Goal: Task Accomplishment & Management: Complete application form

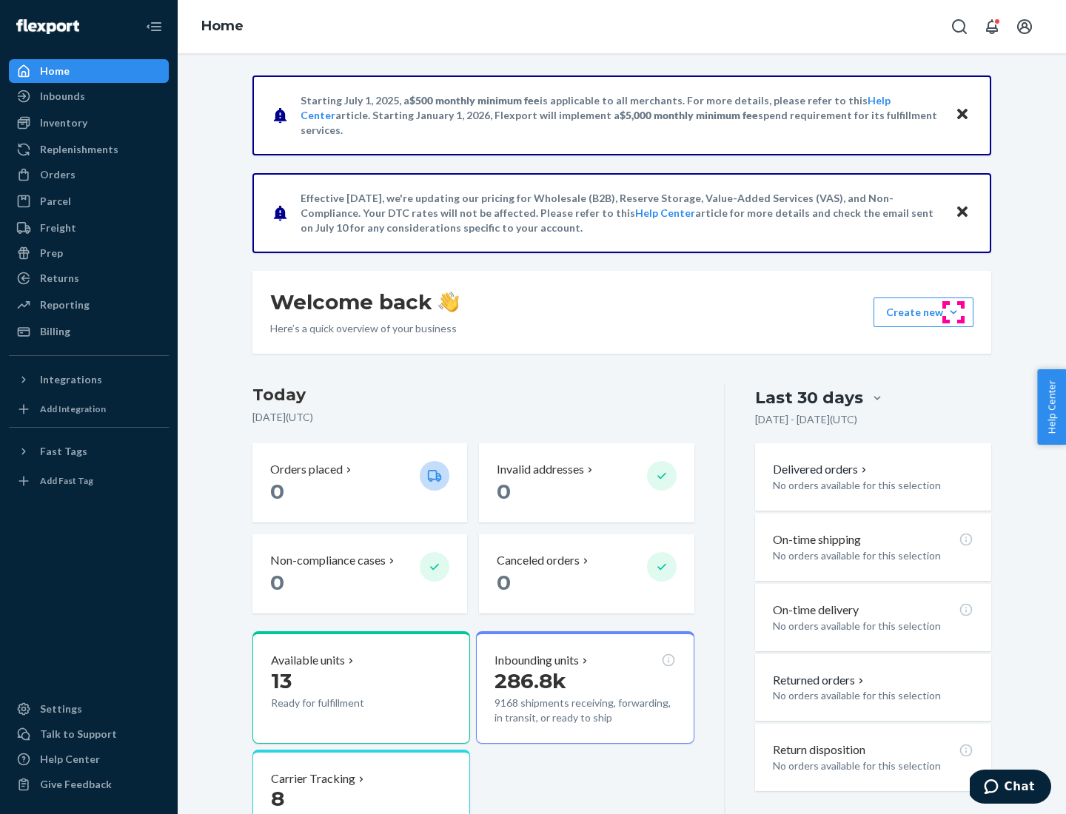
click at [954, 312] on button "Create new Create new inbound Create new order Create new product" at bounding box center [924, 313] width 100 height 30
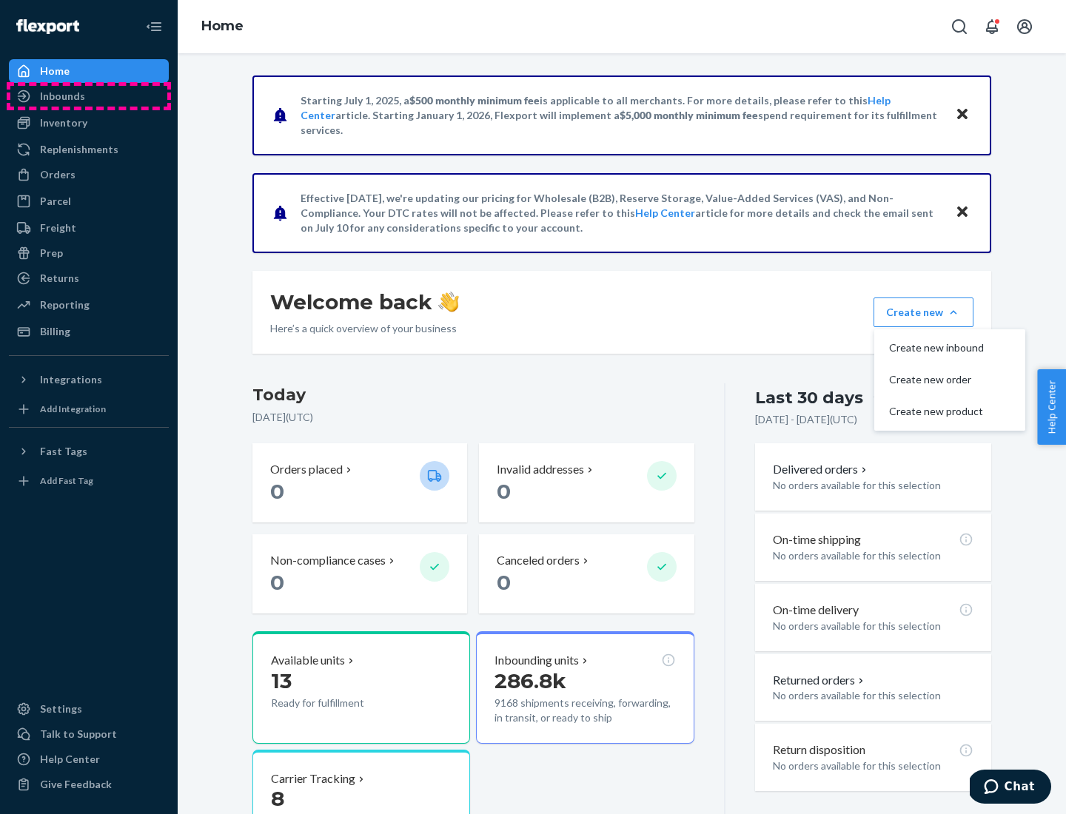
click at [89, 96] on div "Inbounds" at bounding box center [88, 96] width 157 height 21
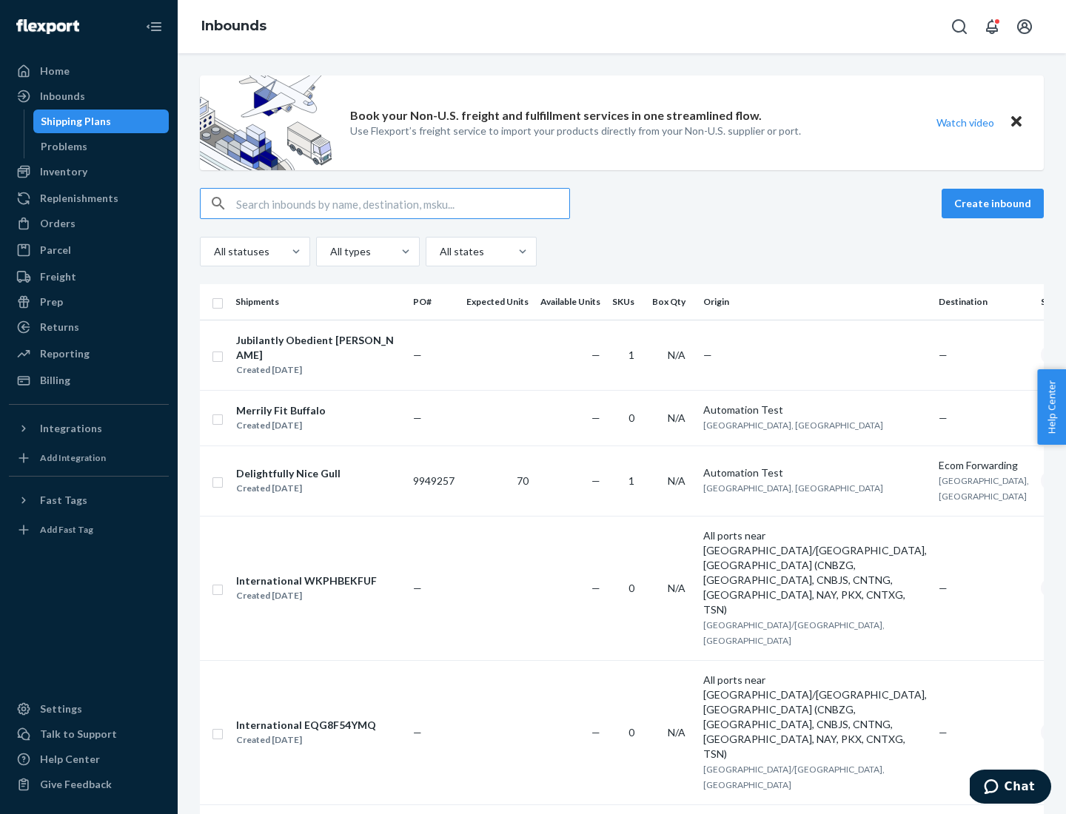
click at [995, 204] on button "Create inbound" at bounding box center [993, 204] width 102 height 30
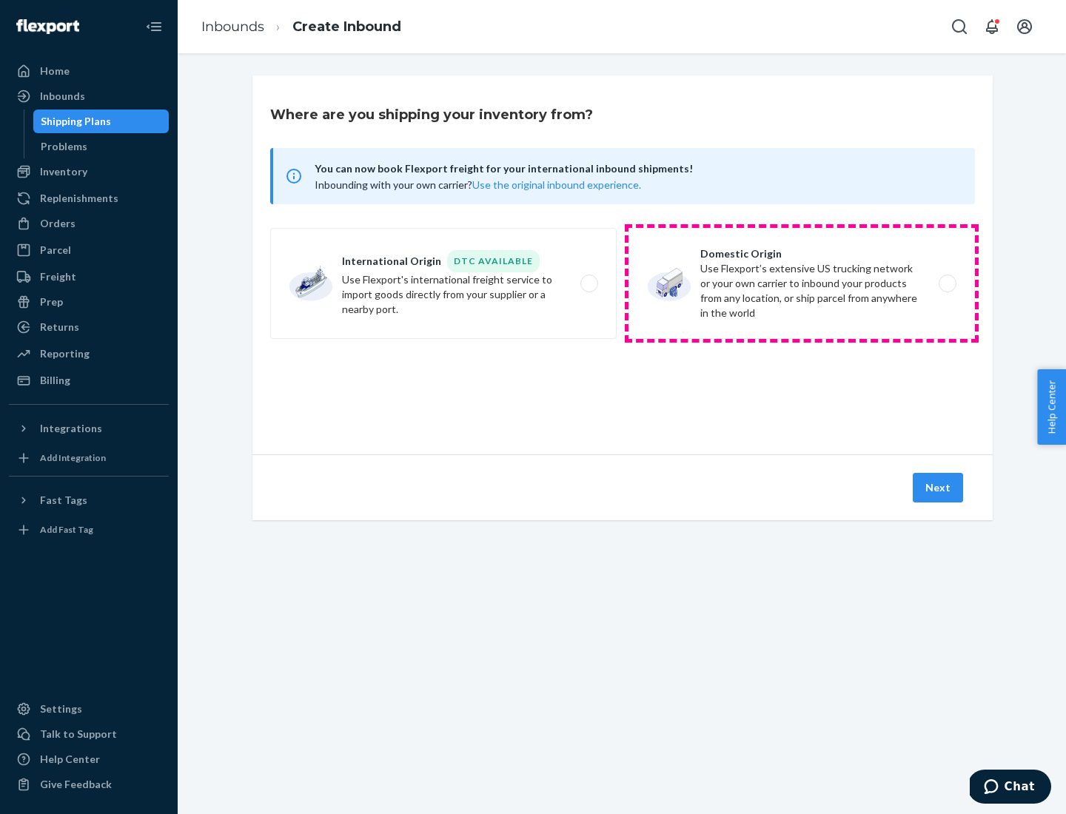
click at [802, 284] on label "Domestic Origin Use Flexport’s extensive US trucking network or your own carrie…" at bounding box center [802, 283] width 346 height 111
click at [947, 284] on input "Domestic Origin Use Flexport’s extensive US trucking network or your own carrie…" at bounding box center [952, 284] width 10 height 10
radio input "true"
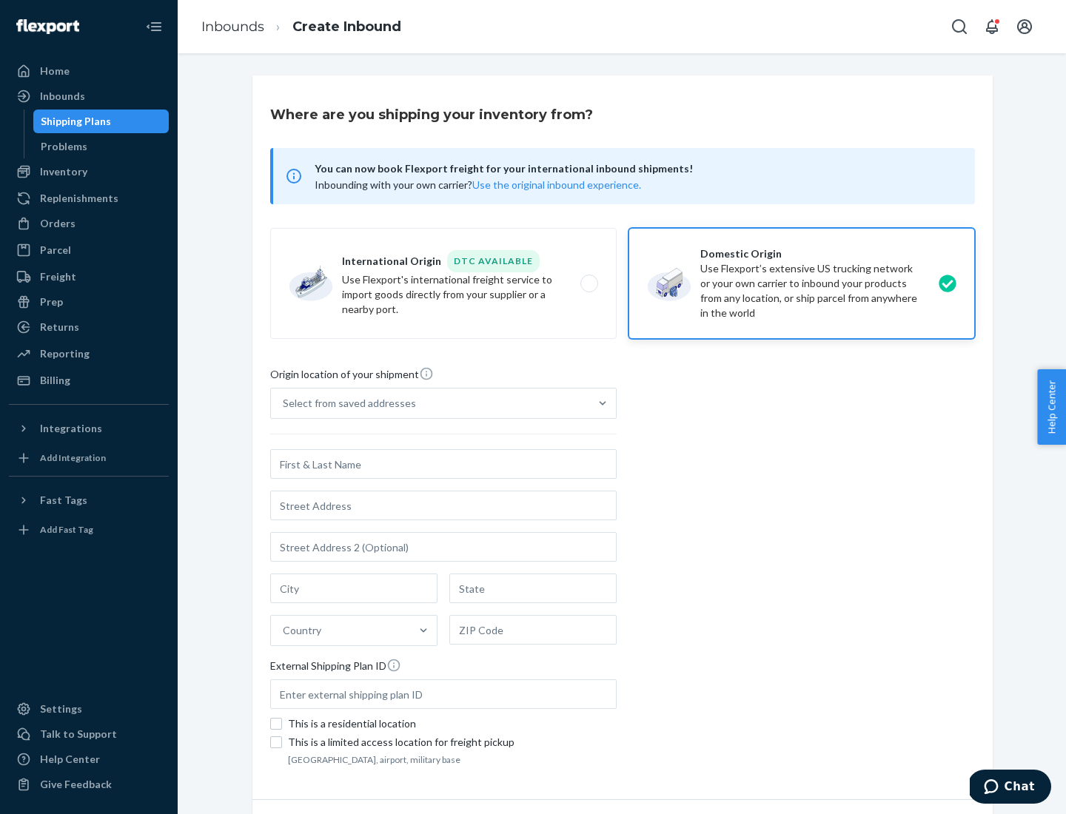
click at [346, 403] on div "Select from saved addresses" at bounding box center [349, 403] width 133 height 15
click at [284, 403] on input "Select from saved addresses" at bounding box center [283, 403] width 1 height 15
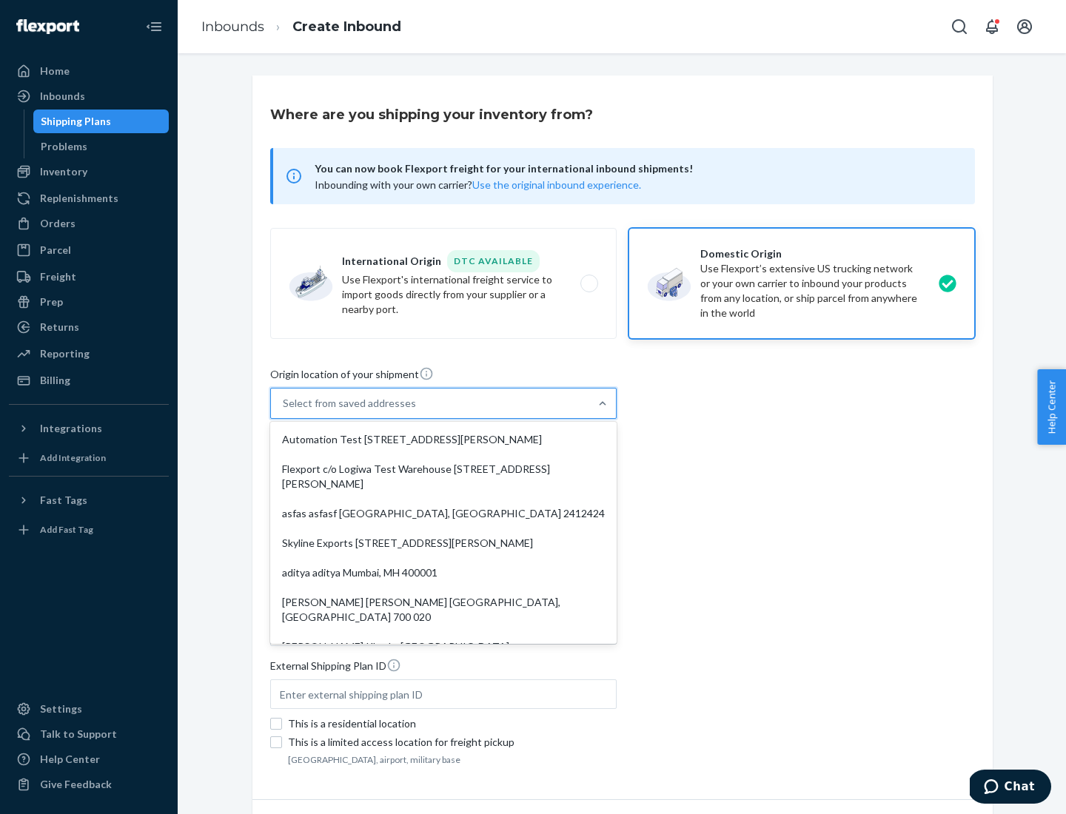
scroll to position [6, 0]
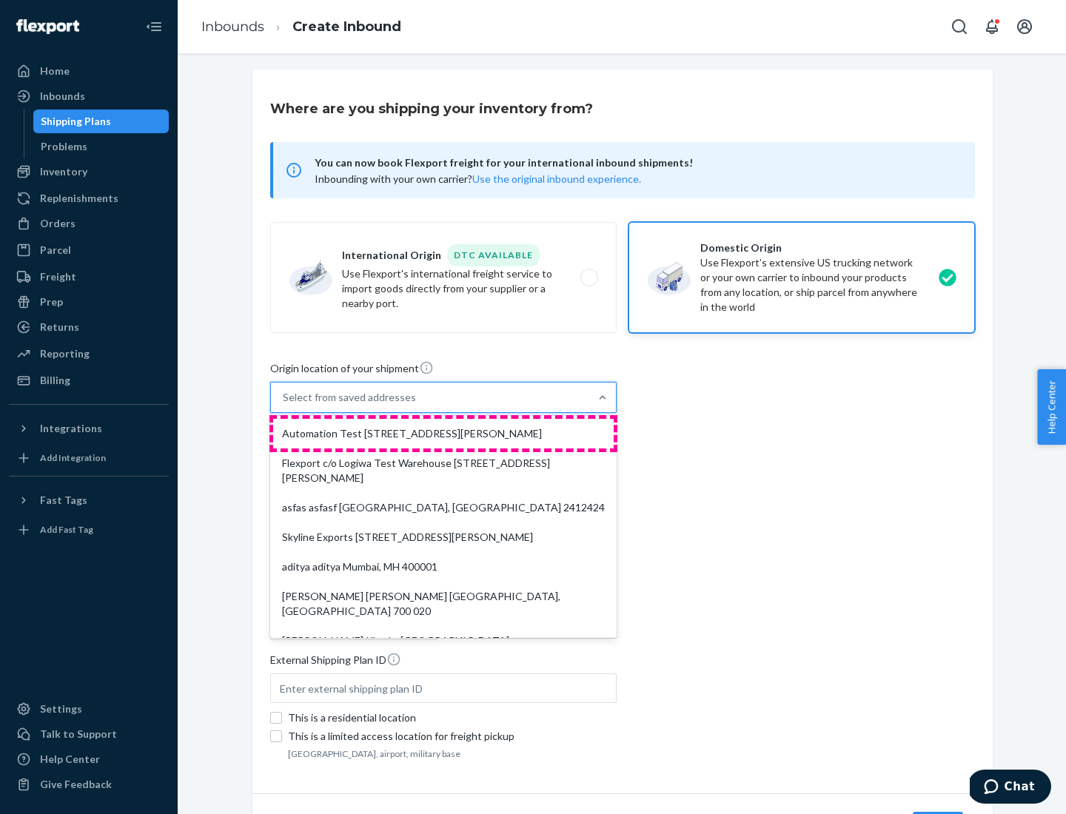
click at [443, 434] on div "Automation Test [STREET_ADDRESS][PERSON_NAME]" at bounding box center [443, 434] width 341 height 30
click at [284, 405] on input "option Automation Test [STREET_ADDRESS][PERSON_NAME]. 9 results available. Use …" at bounding box center [283, 397] width 1 height 15
type input "Automation Test"
type input "9th Floor"
type input "[GEOGRAPHIC_DATA]"
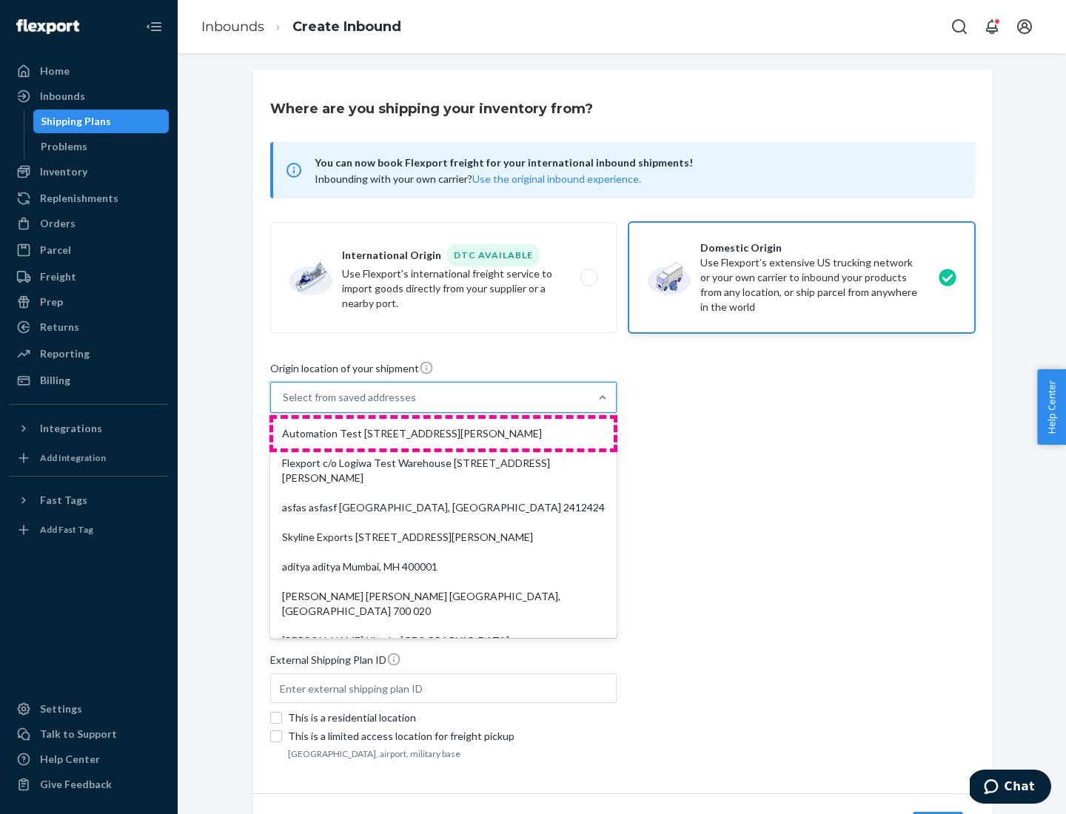
type input "CA"
type input "94104"
type input "[STREET_ADDRESS][PERSON_NAME]"
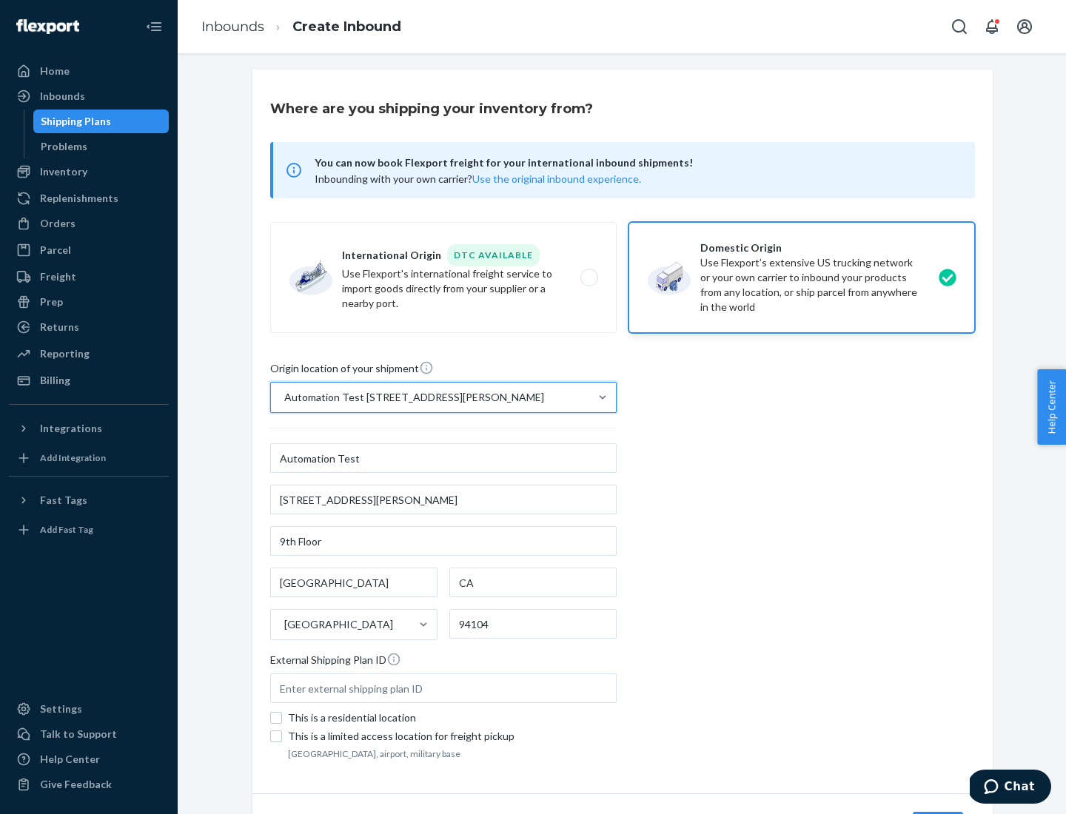
scroll to position [87, 0]
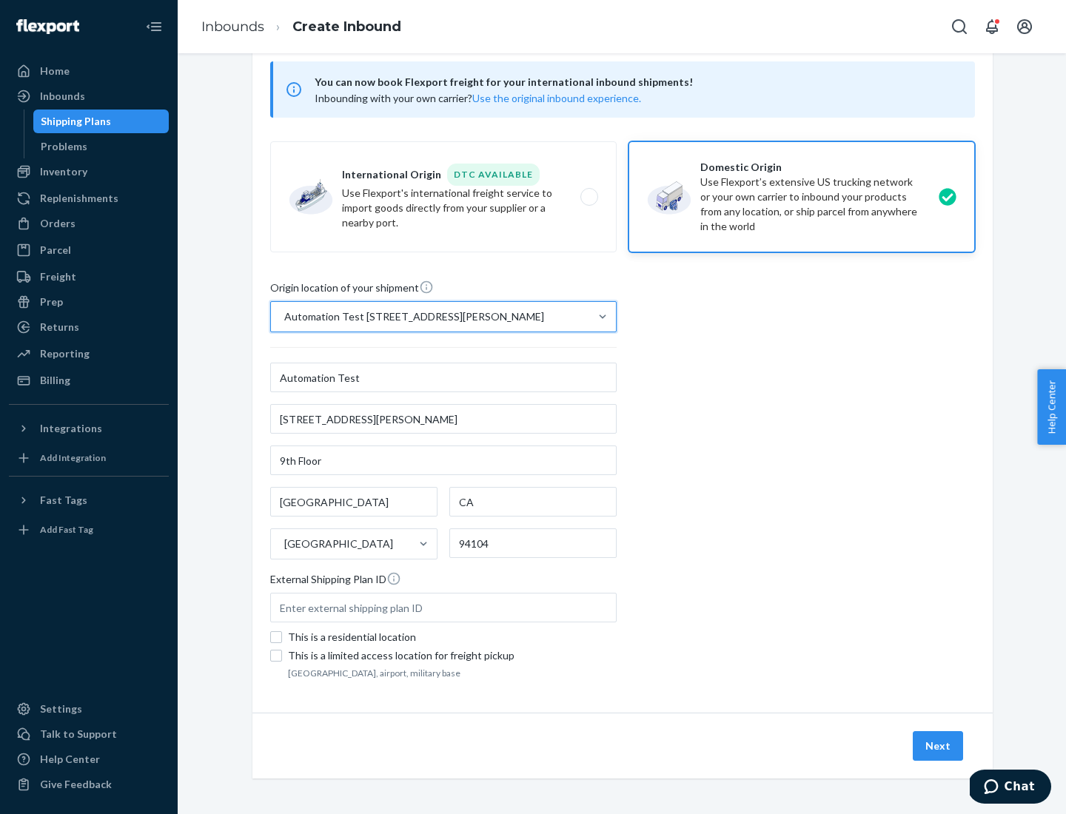
click at [939, 746] on button "Next" at bounding box center [938, 746] width 50 height 30
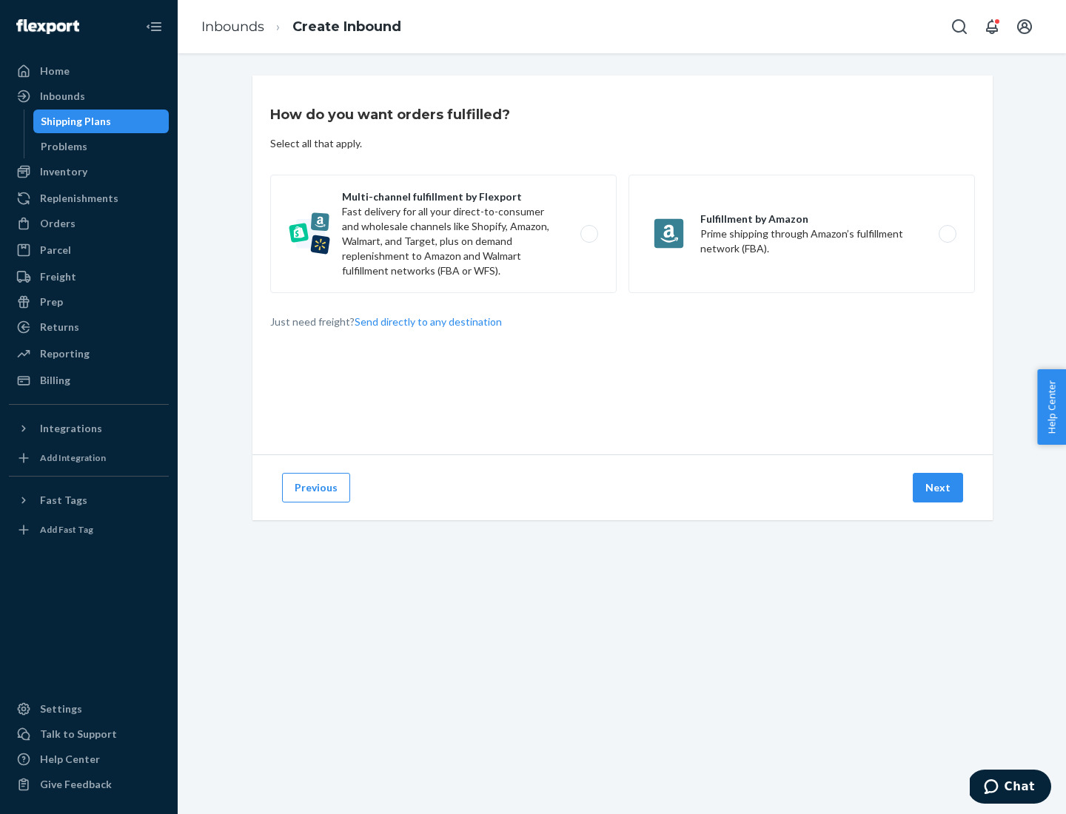
click at [443, 234] on label "Multi-channel fulfillment by Flexport Fast delivery for all your direct-to-cons…" at bounding box center [443, 234] width 346 height 118
click at [589, 234] on input "Multi-channel fulfillment by Flexport Fast delivery for all your direct-to-cons…" at bounding box center [594, 235] width 10 height 10
radio input "true"
click at [939, 488] on button "Next" at bounding box center [938, 488] width 50 height 30
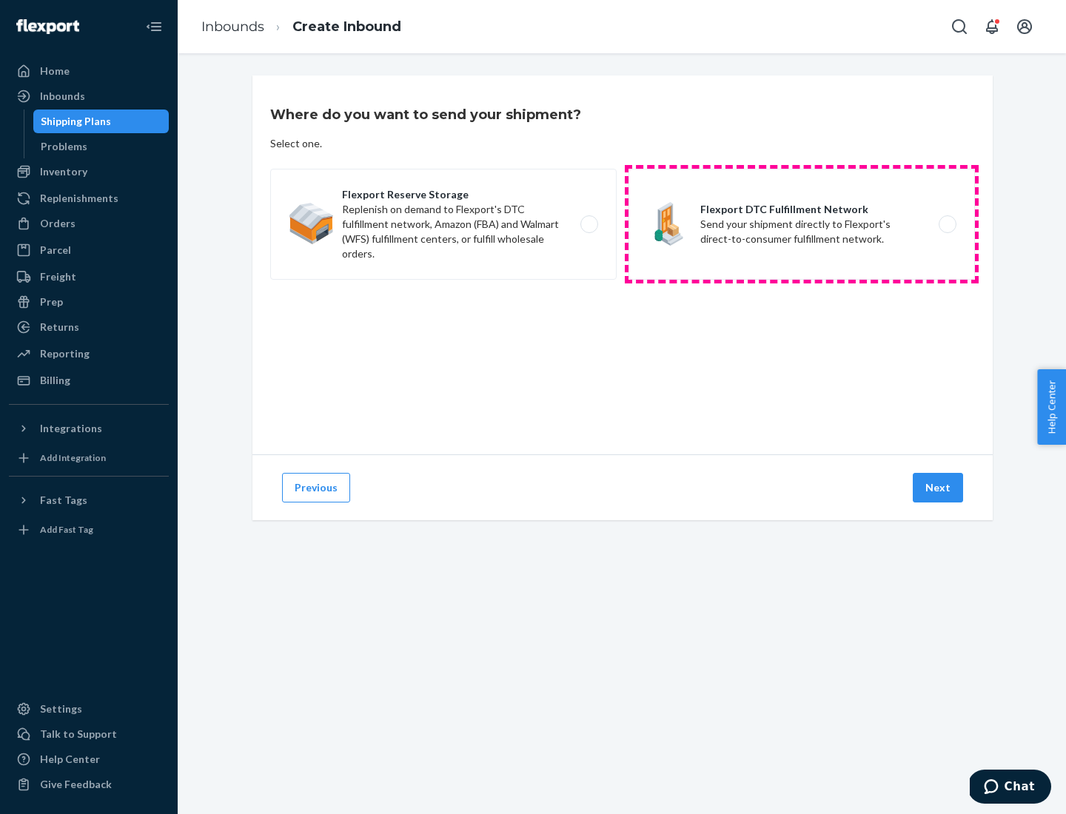
click at [802, 224] on label "Flexport DTC Fulfillment Network Send your shipment directly to Flexport's dire…" at bounding box center [802, 224] width 346 height 111
click at [947, 224] on input "Flexport DTC Fulfillment Network Send your shipment directly to Flexport's dire…" at bounding box center [952, 225] width 10 height 10
radio input "true"
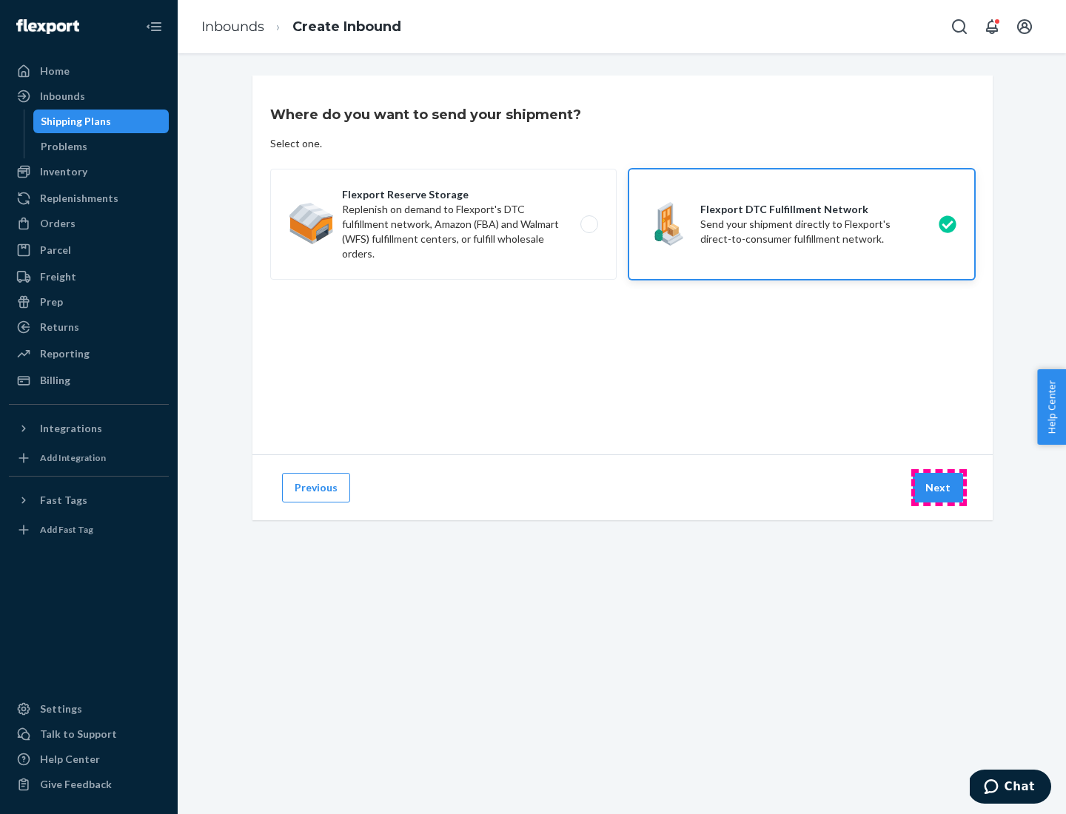
click at [939, 488] on button "Next" at bounding box center [938, 488] width 50 height 30
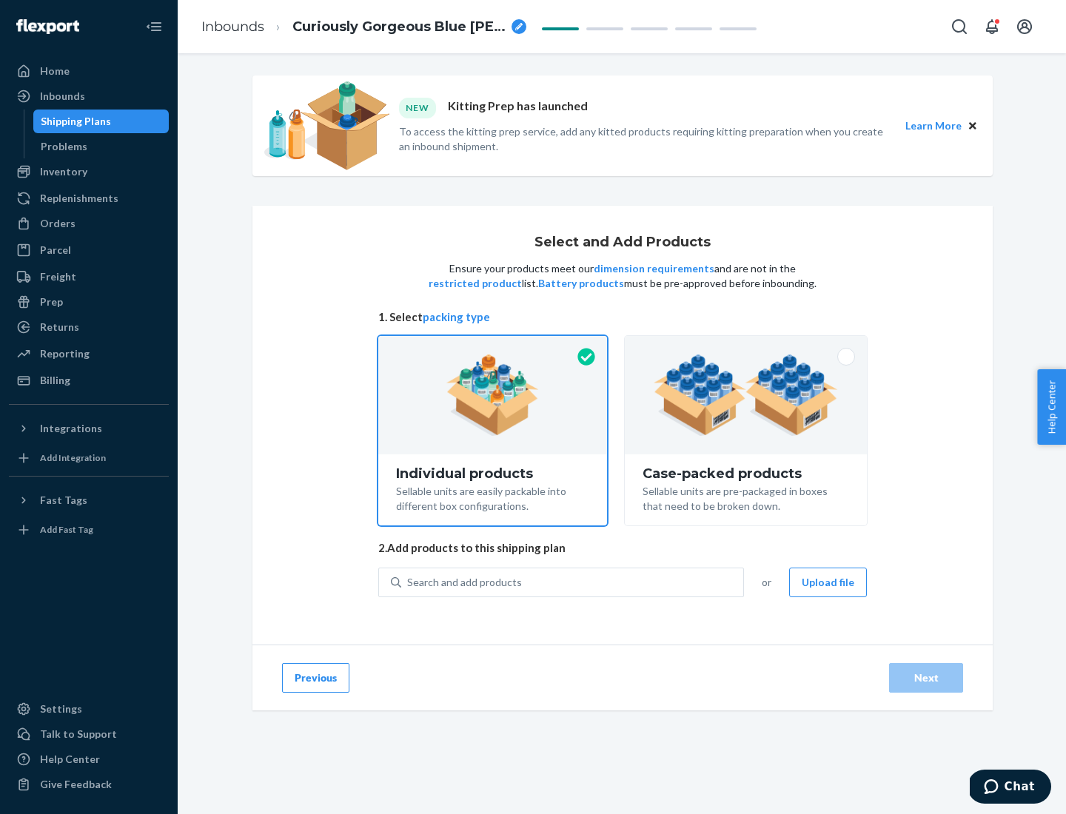
click at [746, 395] on img at bounding box center [746, 395] width 184 height 81
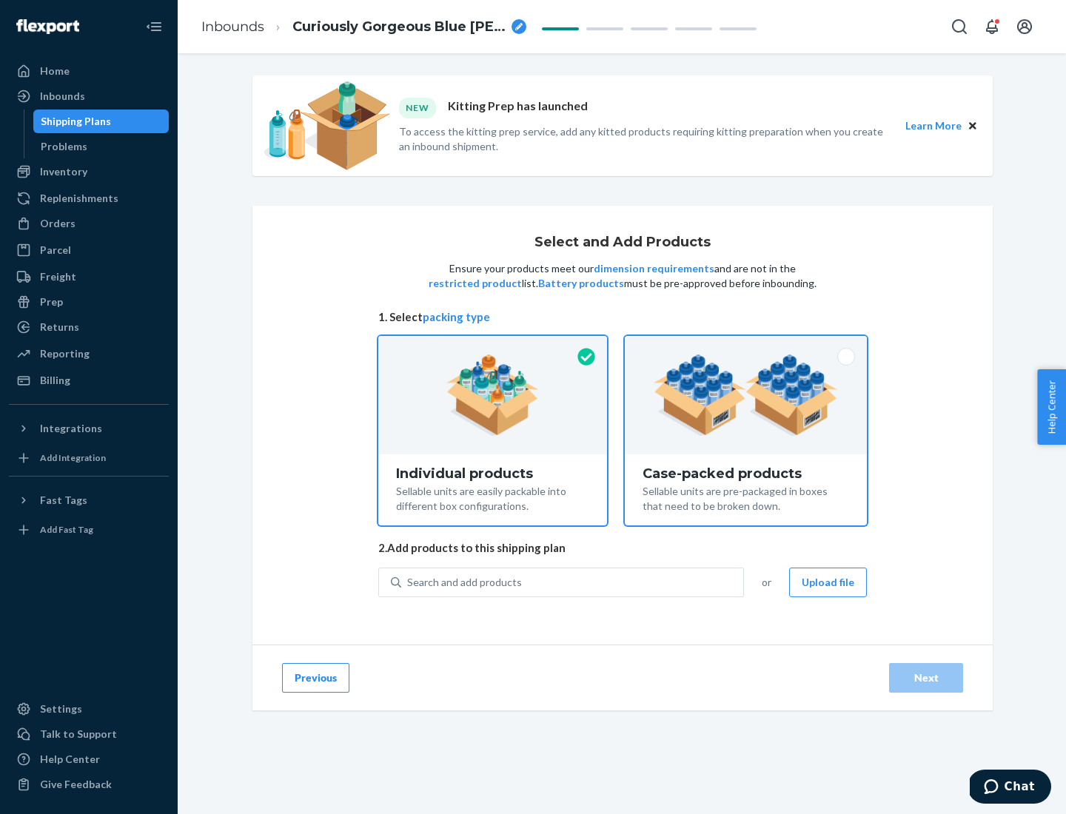
click at [746, 346] on input "Case-packed products Sellable units are pre-packaged in boxes that need to be b…" at bounding box center [746, 341] width 10 height 10
radio input "true"
radio input "false"
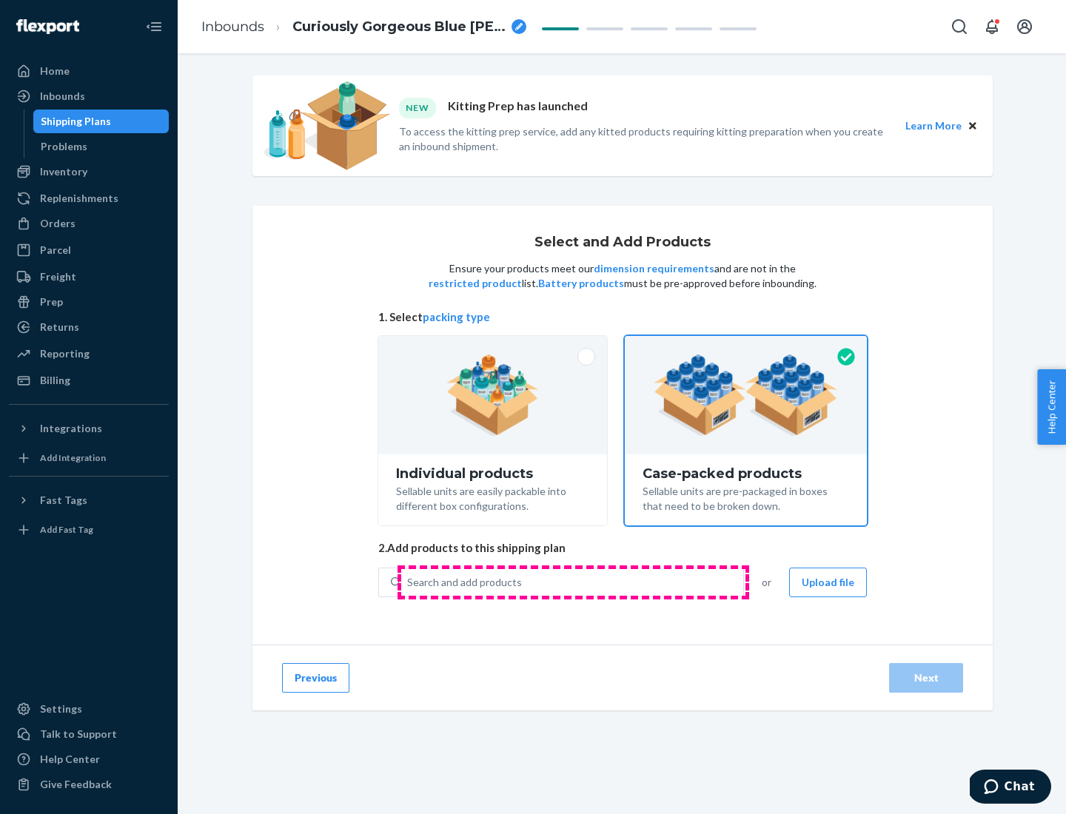
click at [573, 582] on div "Search and add products" at bounding box center [572, 582] width 342 height 27
click at [409, 582] on input "Search and add products" at bounding box center [407, 582] width 1 height 15
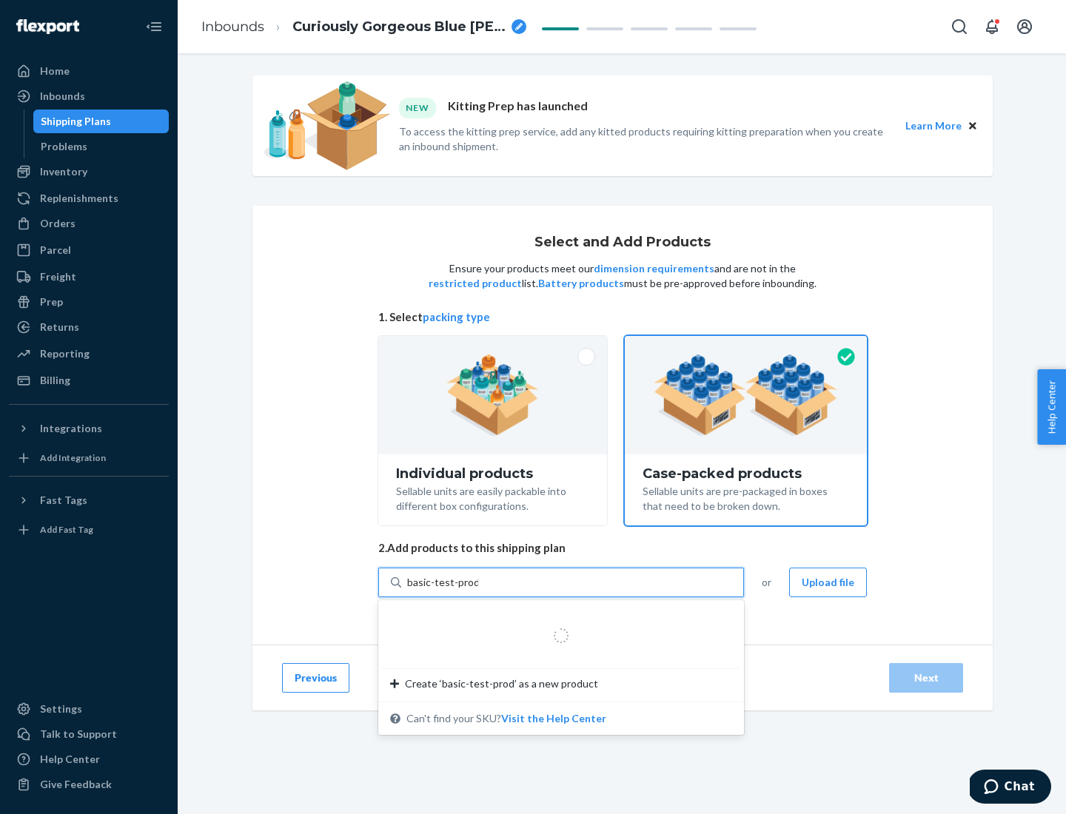
type input "basic-test-product-1"
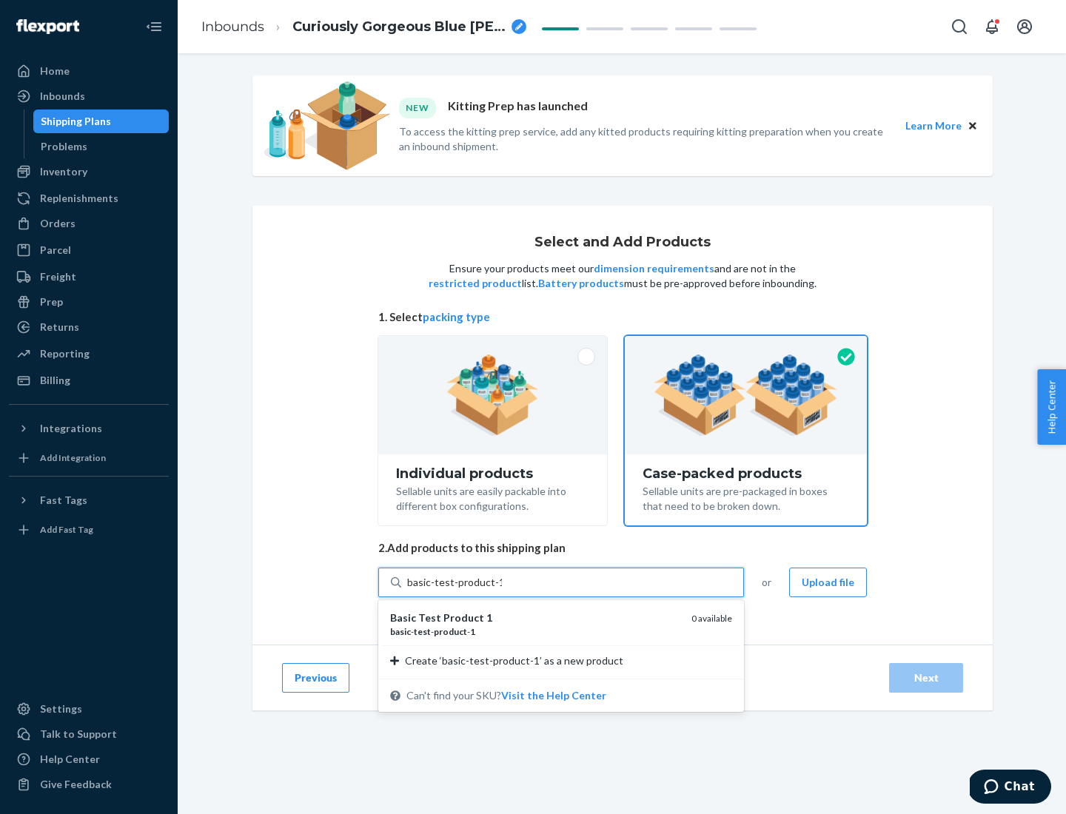
click at [535, 632] on div "basic - test - product - 1" at bounding box center [534, 632] width 289 height 13
click at [502, 590] on input "basic-test-product-1" at bounding box center [454, 582] width 95 height 15
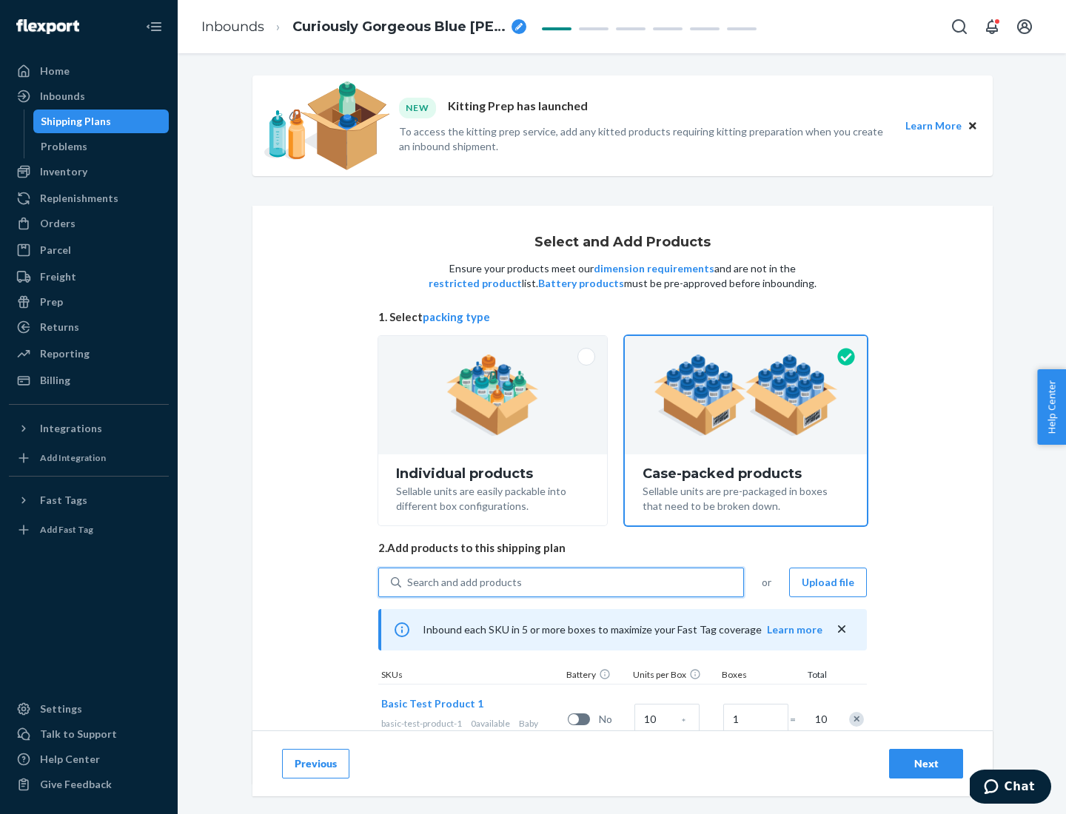
scroll to position [53, 0]
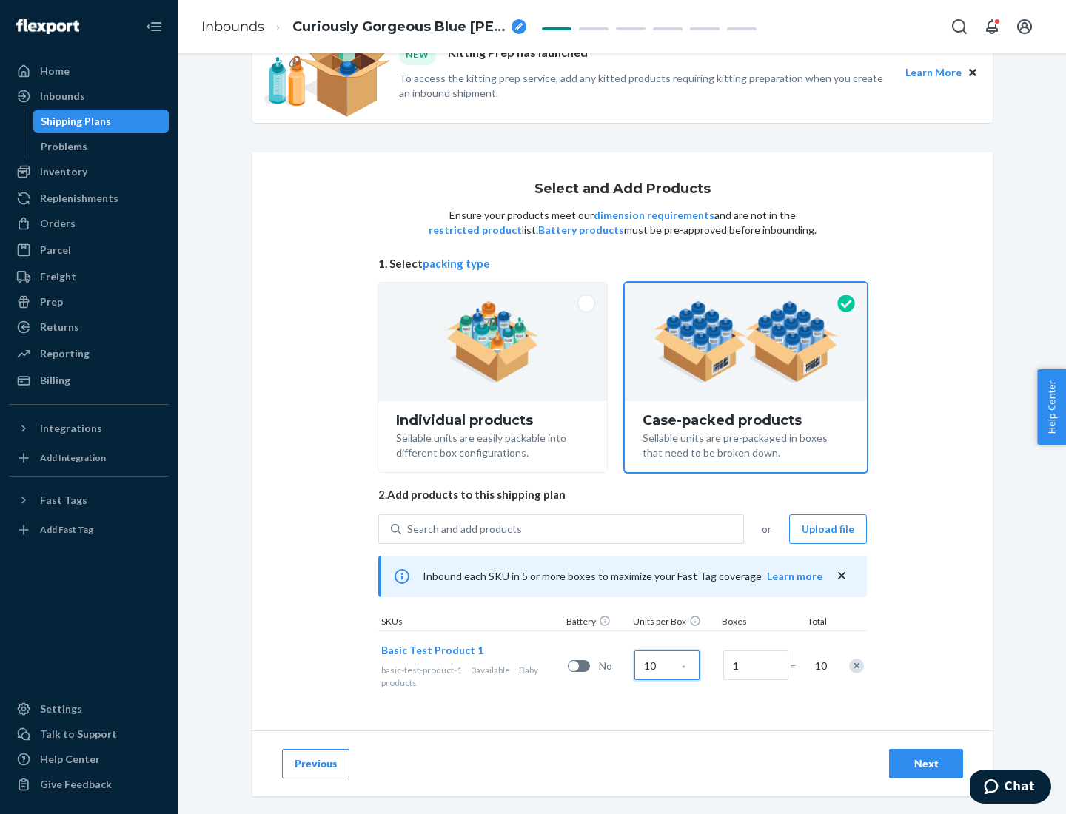
type input "10"
type input "7"
click at [926, 764] on div "Next" at bounding box center [926, 764] width 49 height 15
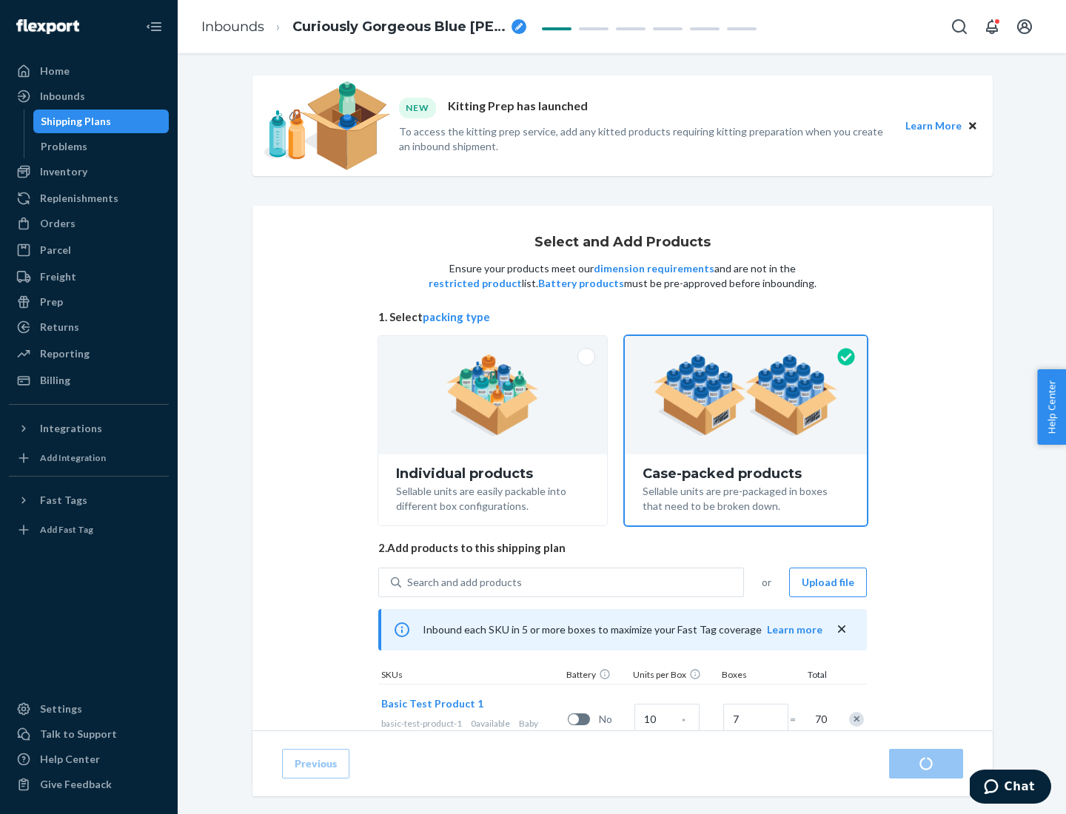
radio input "true"
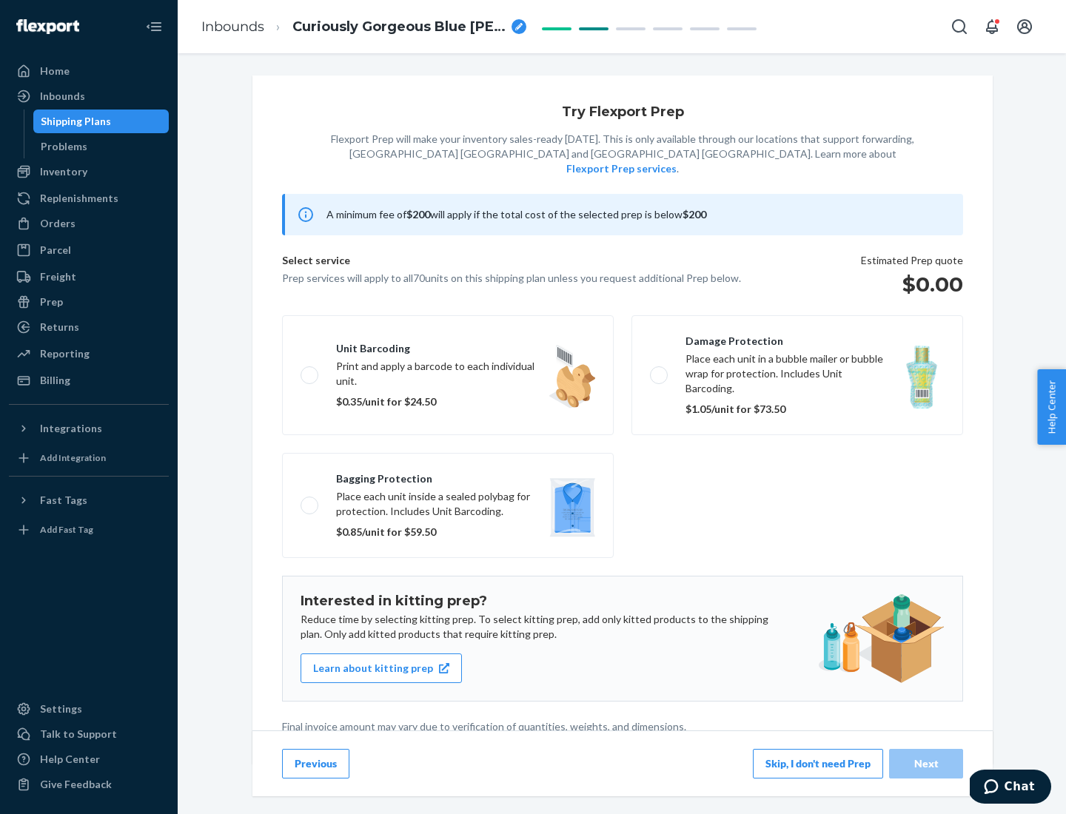
scroll to position [4, 0]
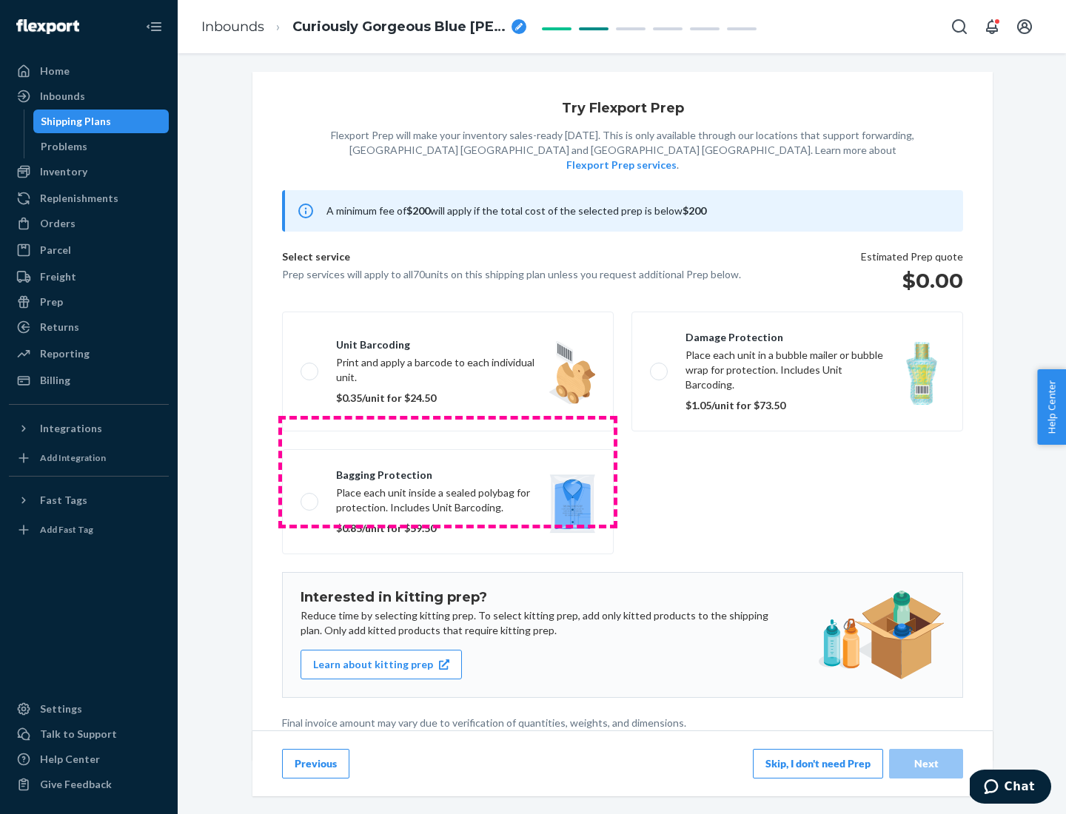
click at [448, 472] on label "Bagging protection Place each unit inside a sealed polybag for protection. Incl…" at bounding box center [448, 501] width 332 height 105
click at [310, 497] on input "Bagging protection Place each unit inside a sealed polybag for protection. Incl…" at bounding box center [306, 502] width 10 height 10
checkbox input "true"
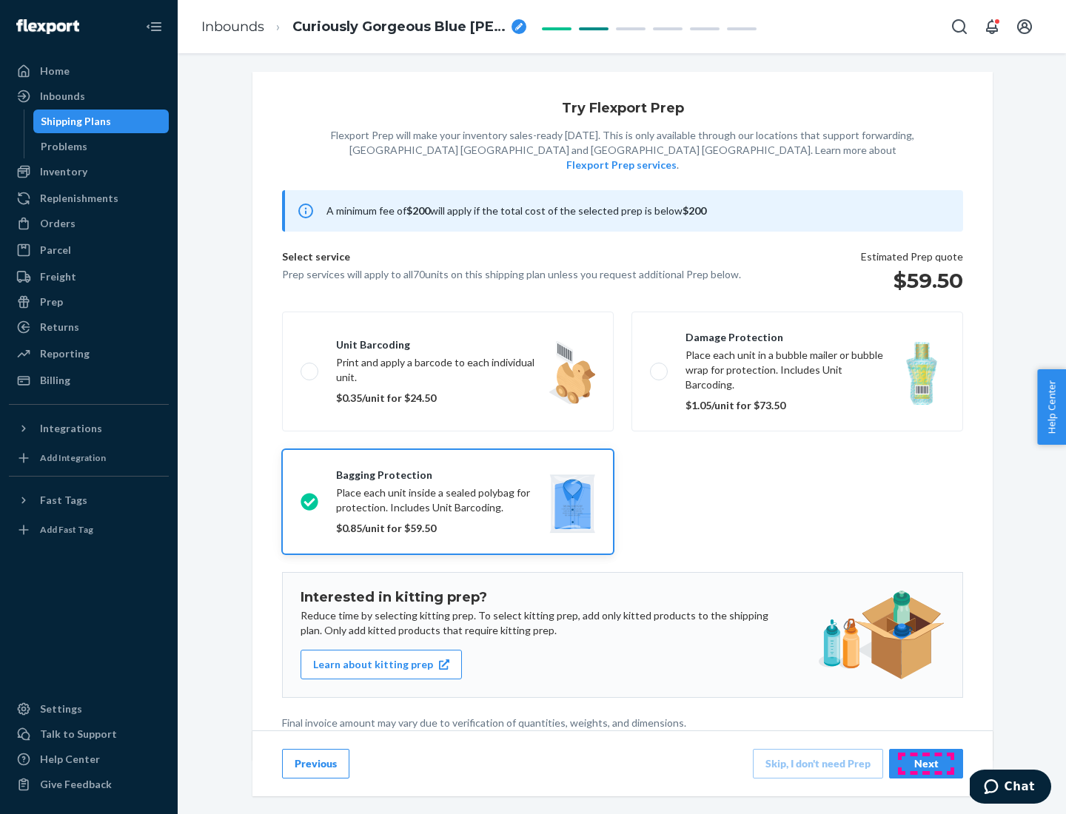
click at [926, 763] on div "Next" at bounding box center [926, 764] width 49 height 15
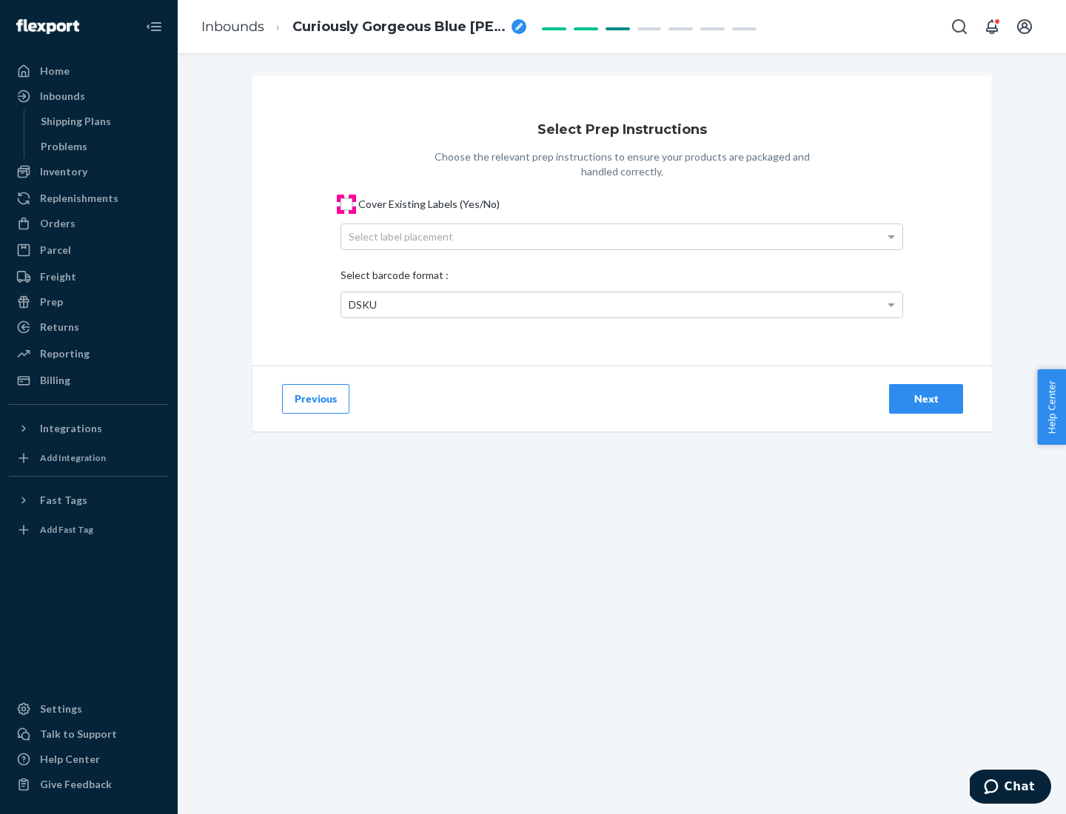
click at [346, 204] on input "Cover Existing Labels (Yes/No)" at bounding box center [347, 204] width 12 height 12
checkbox input "true"
click at [622, 236] on div "Select label placement" at bounding box center [621, 236] width 561 height 25
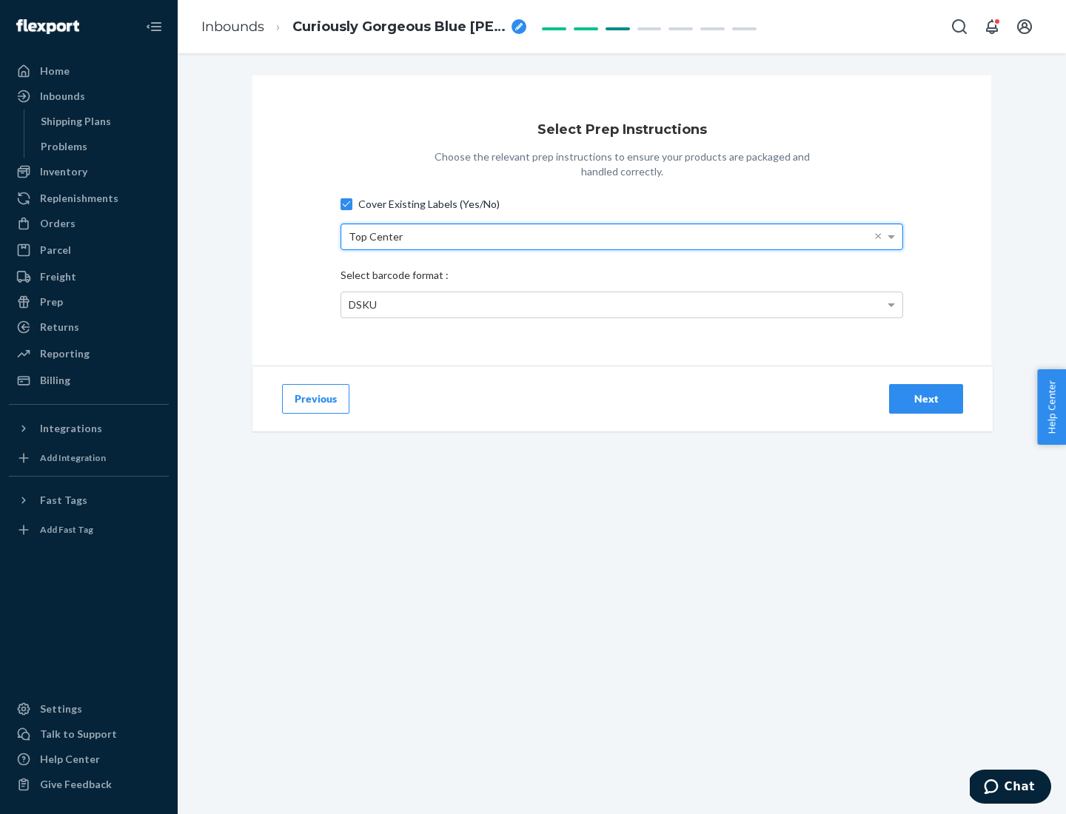
click at [622, 304] on div "DSKU" at bounding box center [621, 304] width 561 height 25
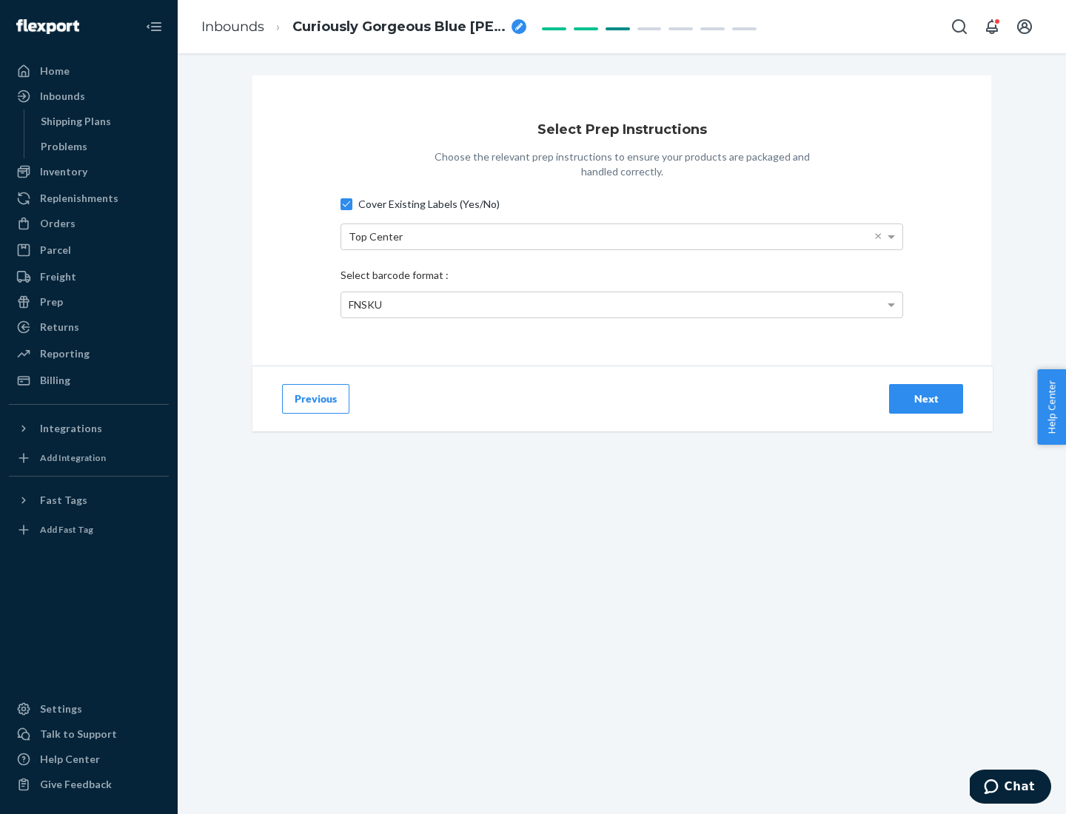
click at [926, 398] on div "Next" at bounding box center [926, 399] width 49 height 15
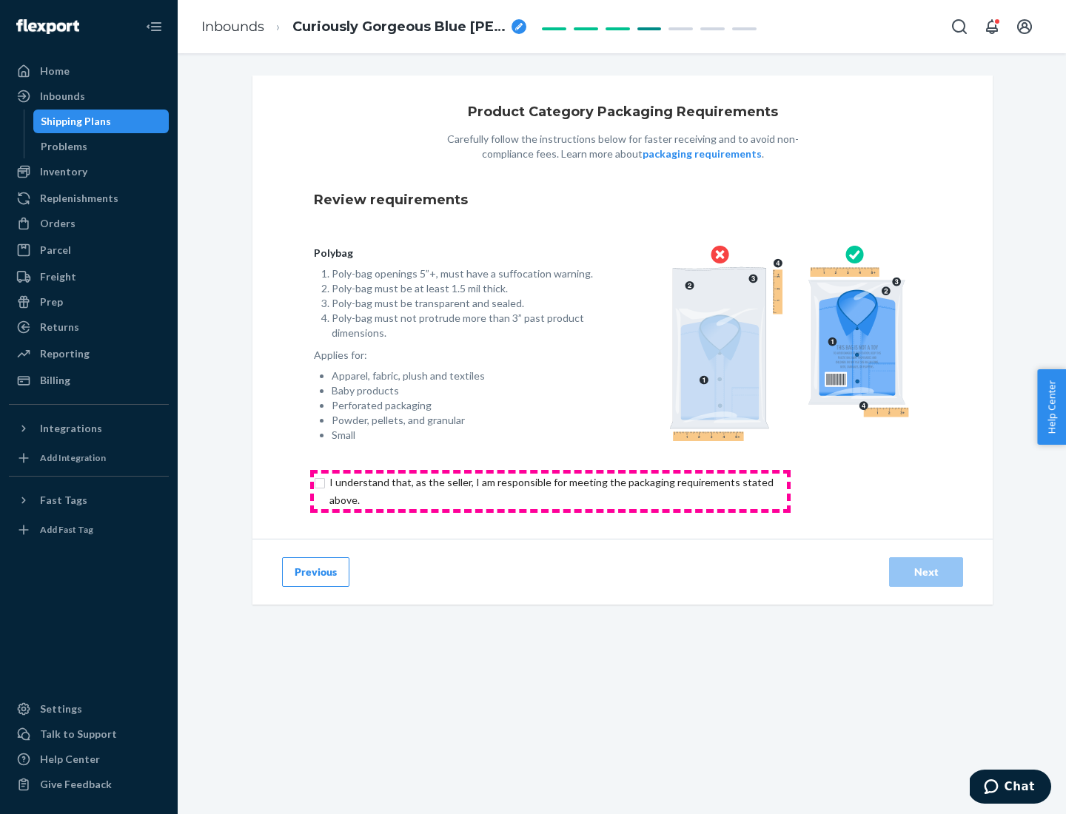
click at [550, 491] on input "checkbox" at bounding box center [560, 492] width 492 height 36
checkbox input "true"
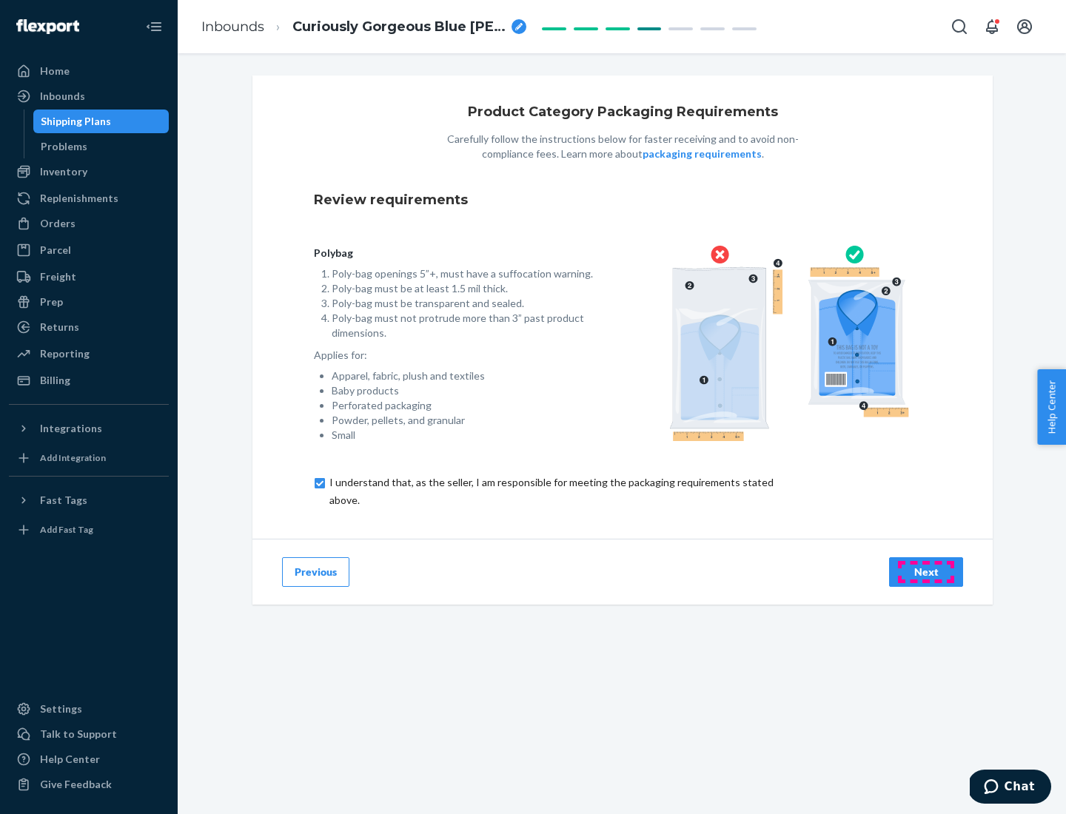
click at [926, 572] on div "Next" at bounding box center [926, 572] width 49 height 15
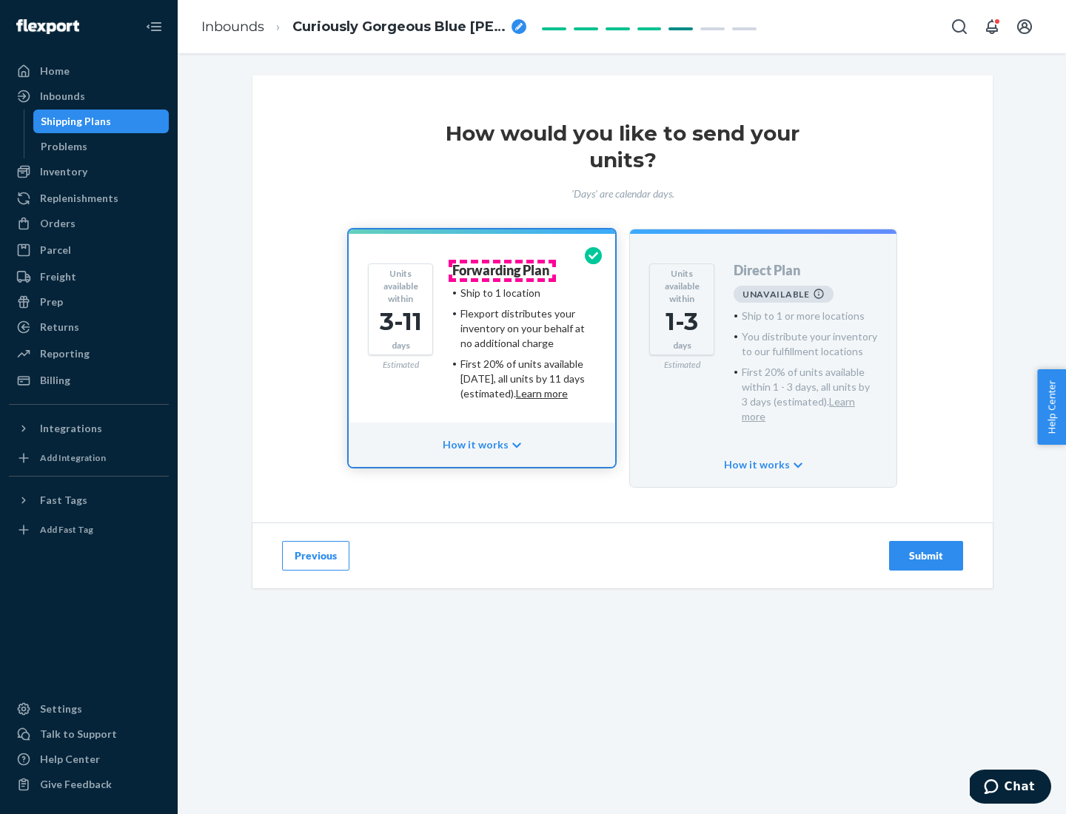
click at [502, 270] on h4 "Forwarding Plan" at bounding box center [500, 271] width 97 height 15
click at [926, 549] on div "Submit" at bounding box center [926, 556] width 49 height 15
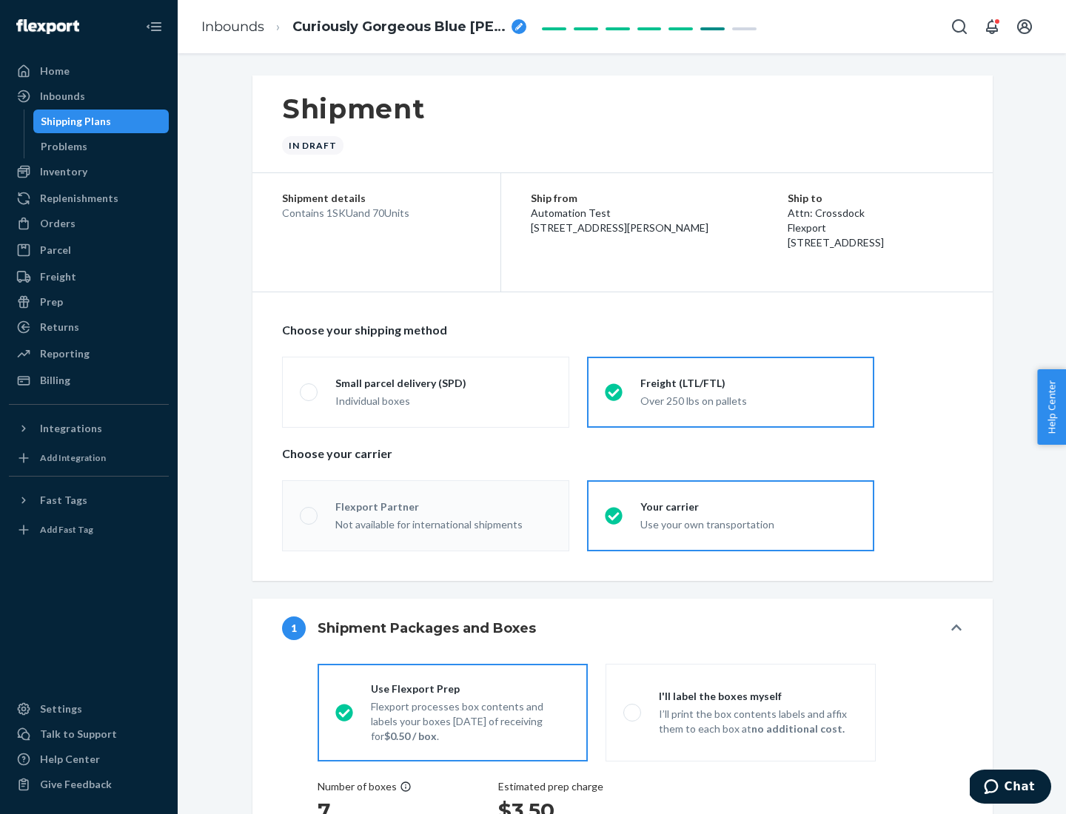
radio input "true"
radio input "false"
radio input "true"
radio input "false"
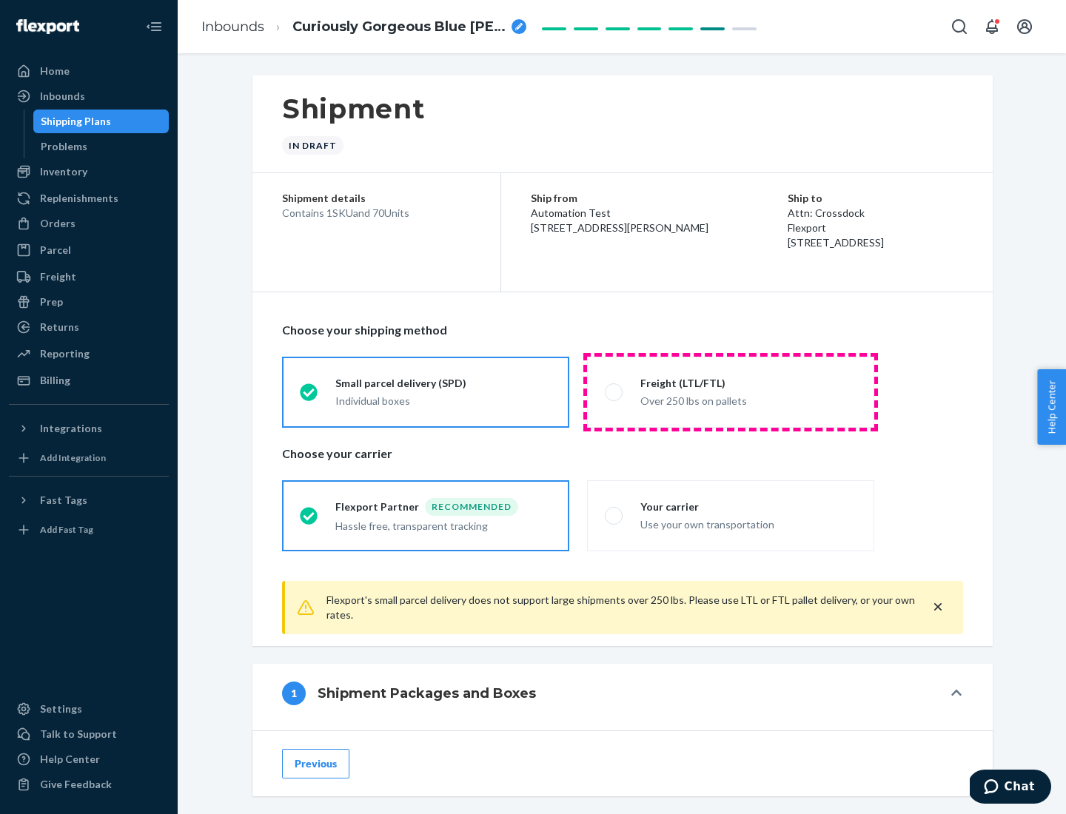
click at [731, 392] on div "Over 250 lbs on pallets" at bounding box center [748, 400] width 216 height 18
click at [615, 392] on input "Freight (LTL/FTL) Over 250 lbs on pallets" at bounding box center [610, 392] width 10 height 10
radio input "true"
radio input "false"
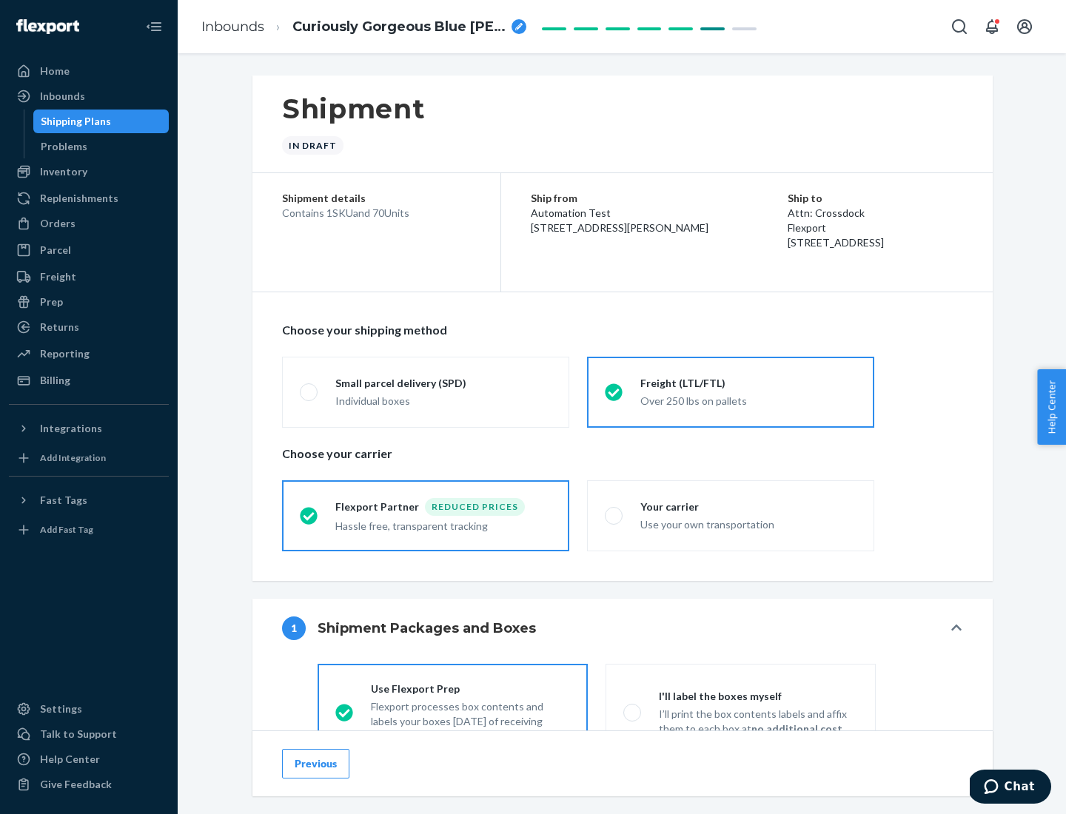
scroll to position [82, 0]
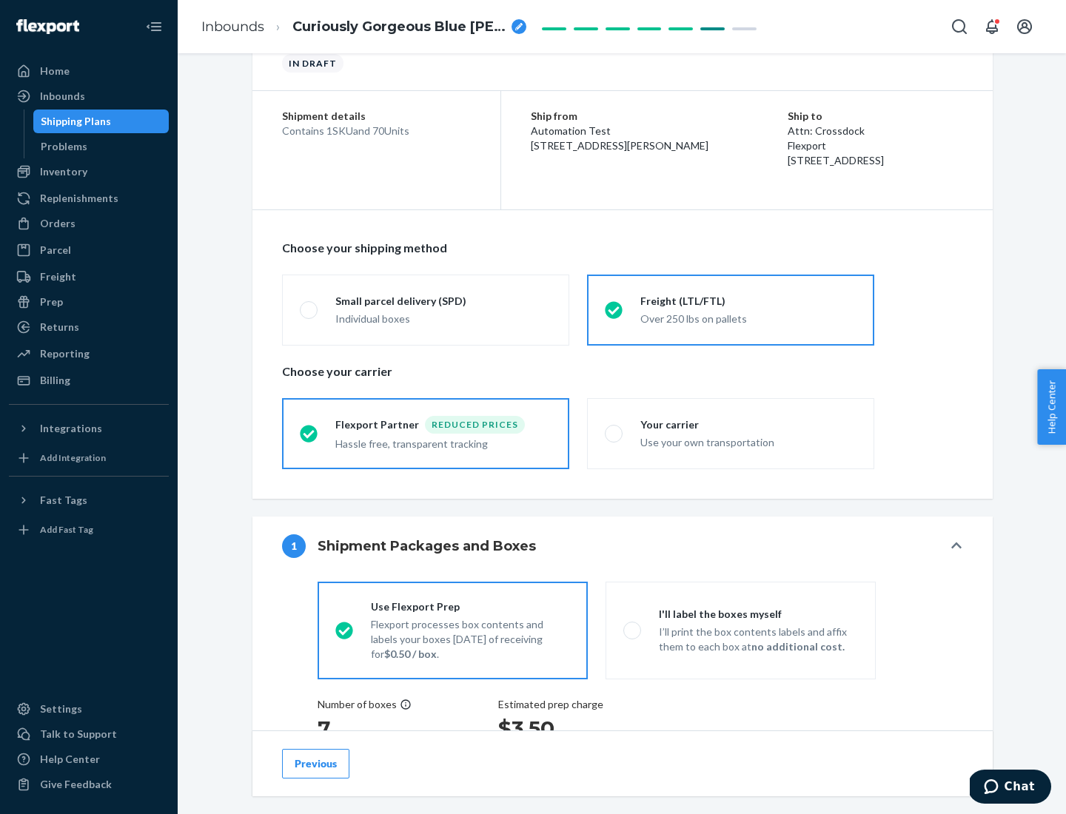
click at [731, 433] on div "Use your own transportation" at bounding box center [748, 441] width 216 height 18
click at [615, 433] on input "Your carrier Use your own transportation" at bounding box center [610, 434] width 10 height 10
radio input "true"
radio input "false"
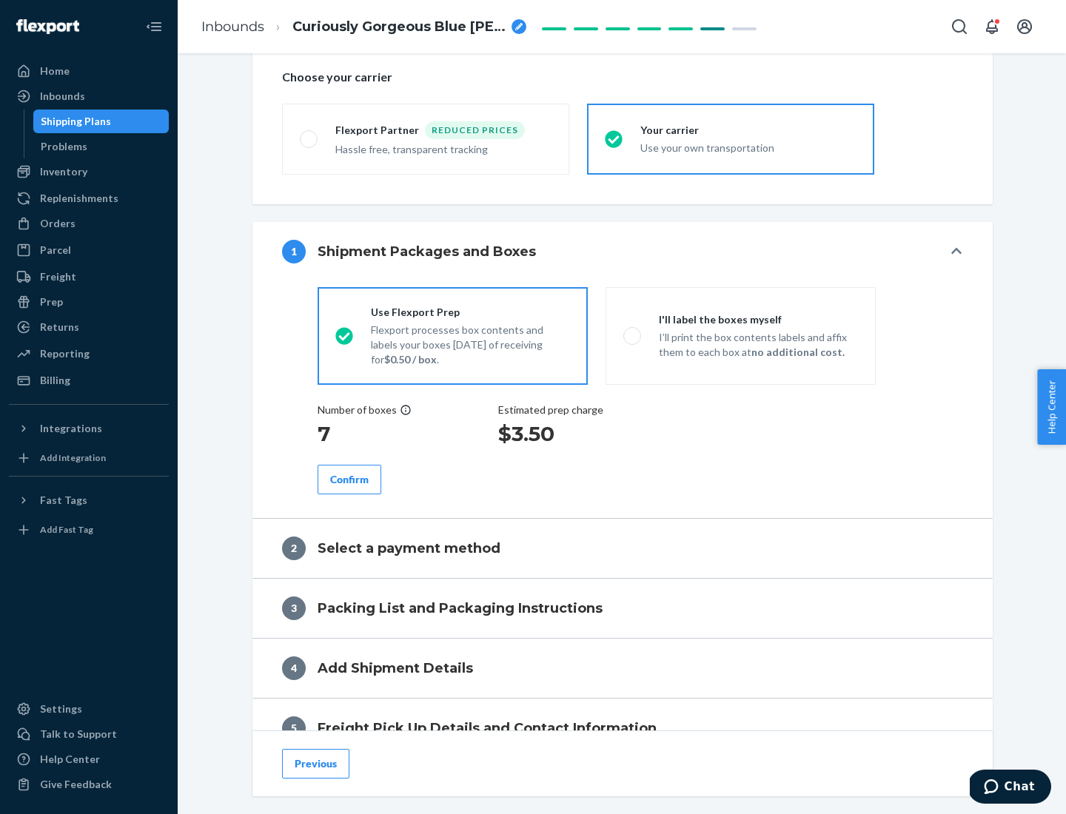
scroll to position [279, 0]
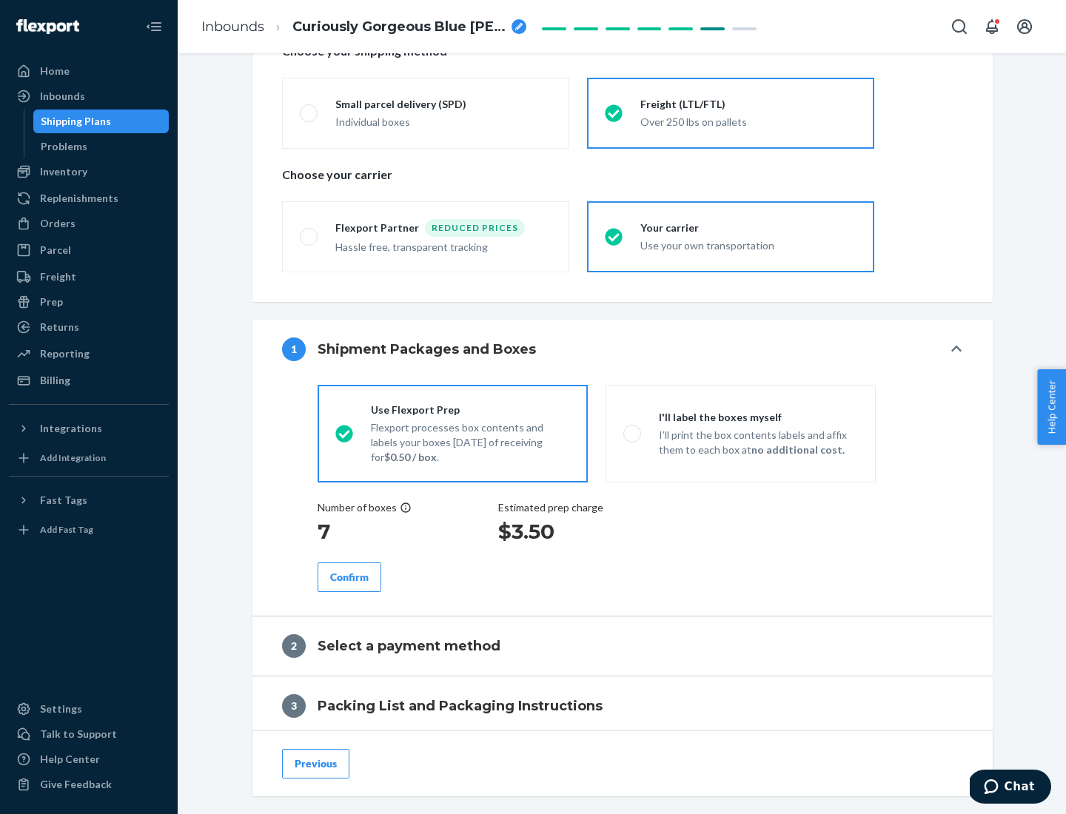
click at [740, 433] on p "I’ll print the box contents labels and affix them to each box at no additional …" at bounding box center [758, 443] width 199 height 30
click at [633, 433] on input "I'll label the boxes myself I’ll print the box contents labels and affix them t…" at bounding box center [628, 434] width 10 height 10
radio input "true"
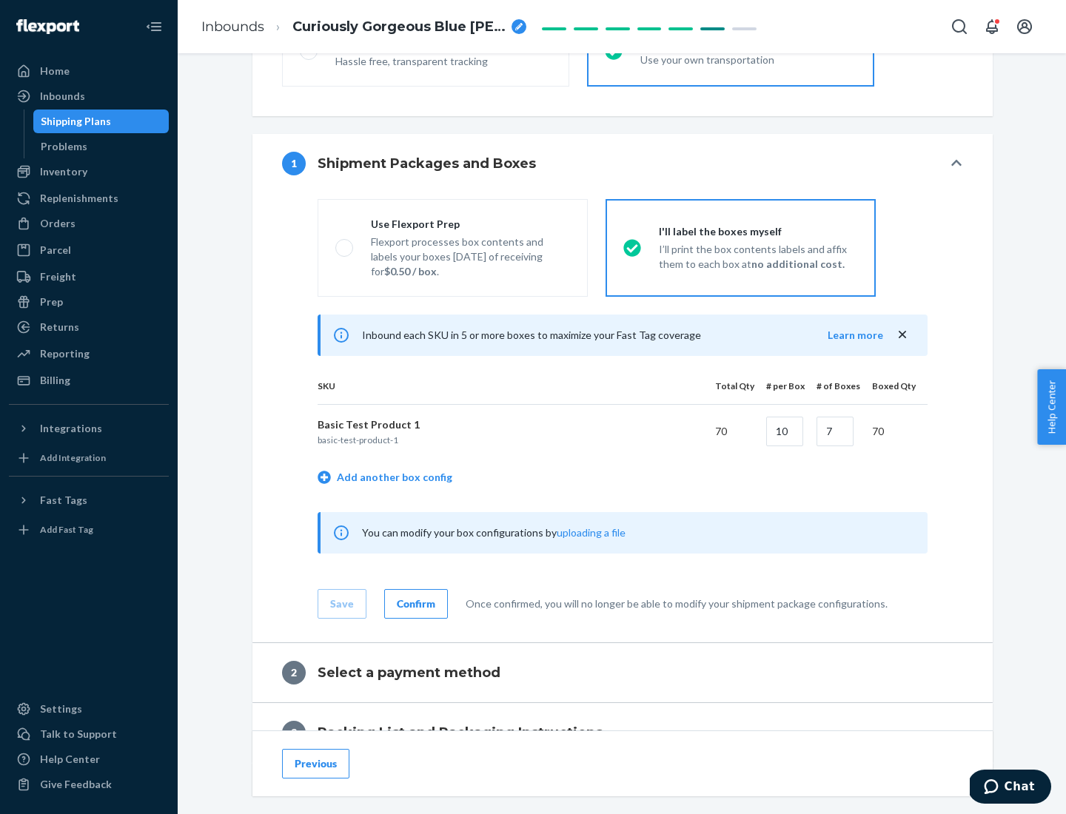
scroll to position [255, 0]
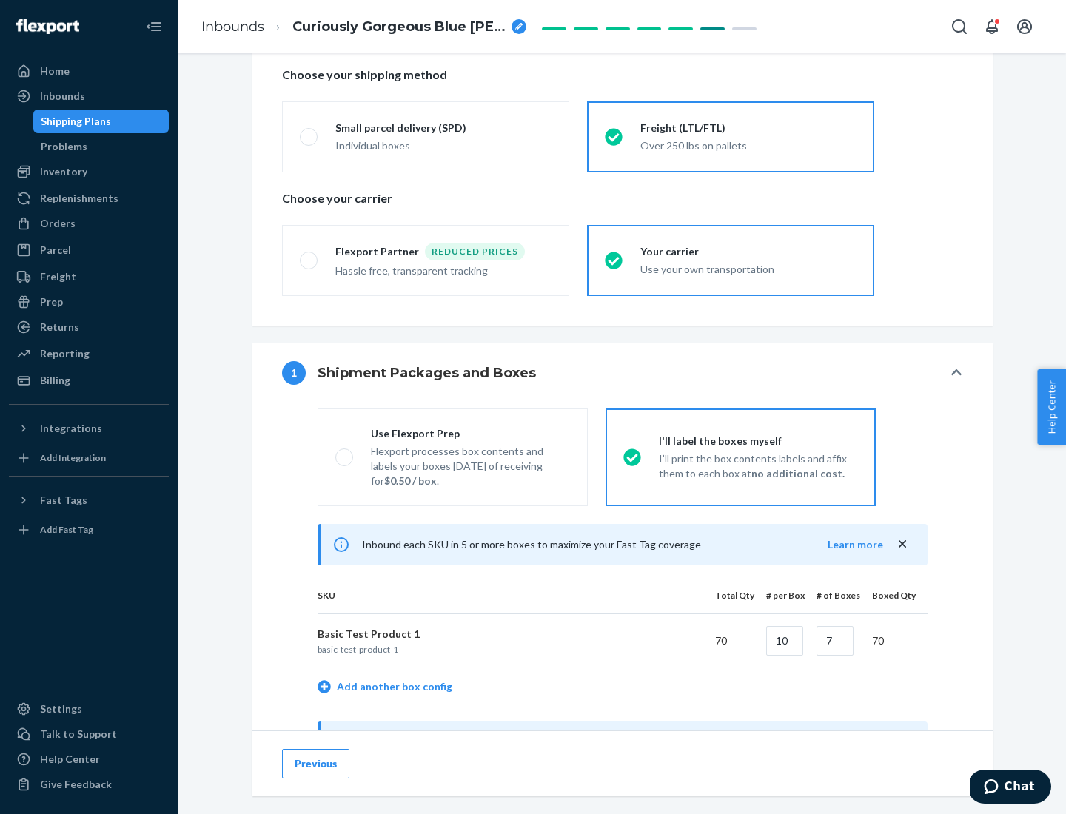
click at [470, 433] on div "Use Flexport Prep" at bounding box center [470, 433] width 199 height 15
click at [345, 452] on input "Use Flexport Prep Flexport processes box contents and labels your boxes [DATE] …" at bounding box center [340, 457] width 10 height 10
radio input "true"
radio input "false"
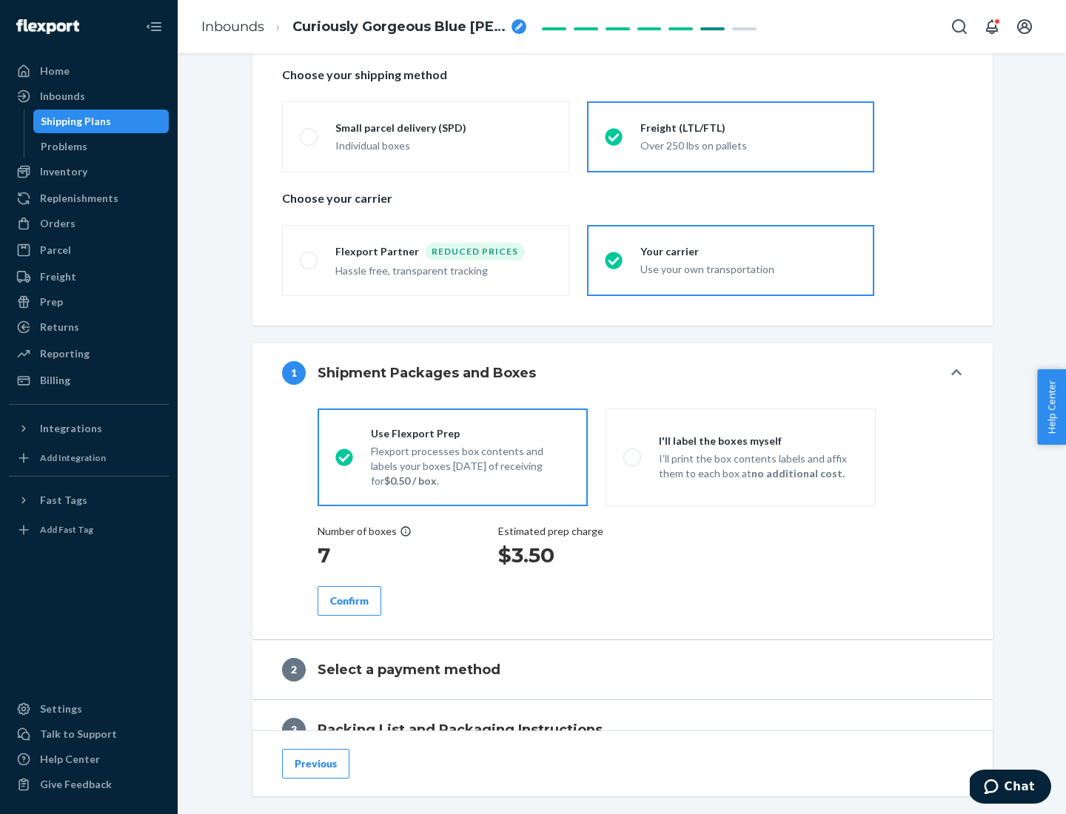
scroll to position [423, 0]
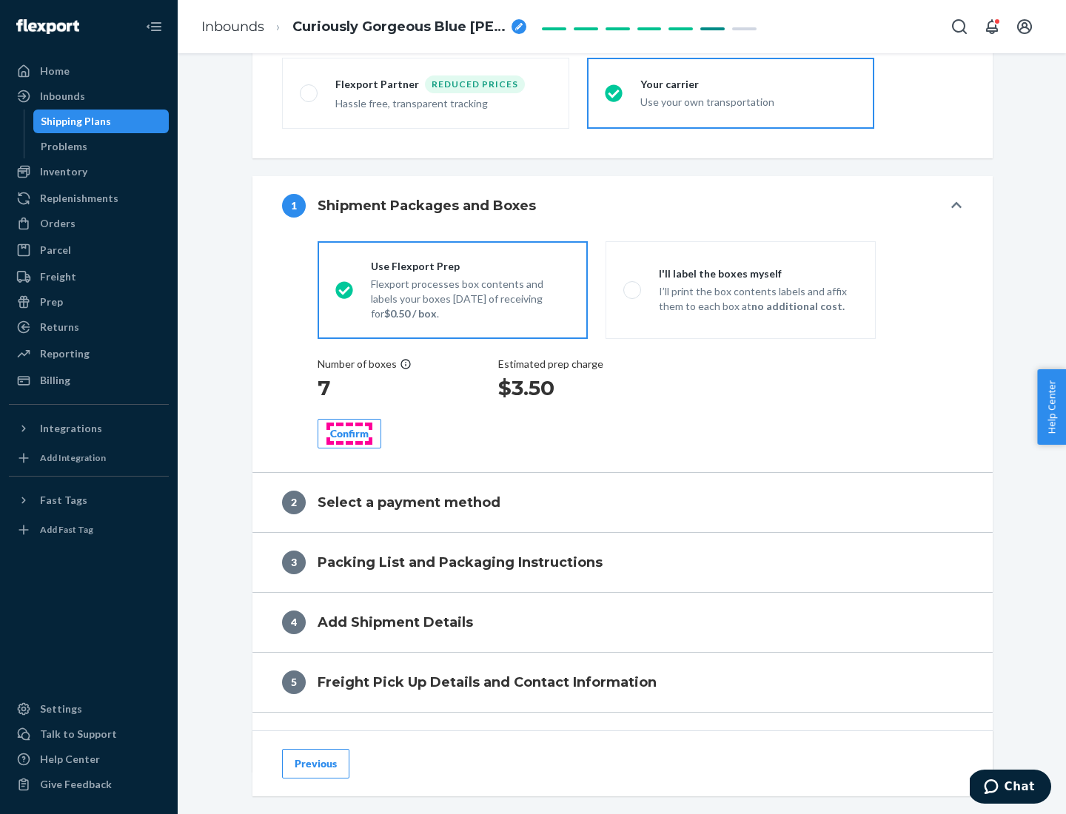
click at [349, 433] on div "Confirm" at bounding box center [349, 433] width 38 height 15
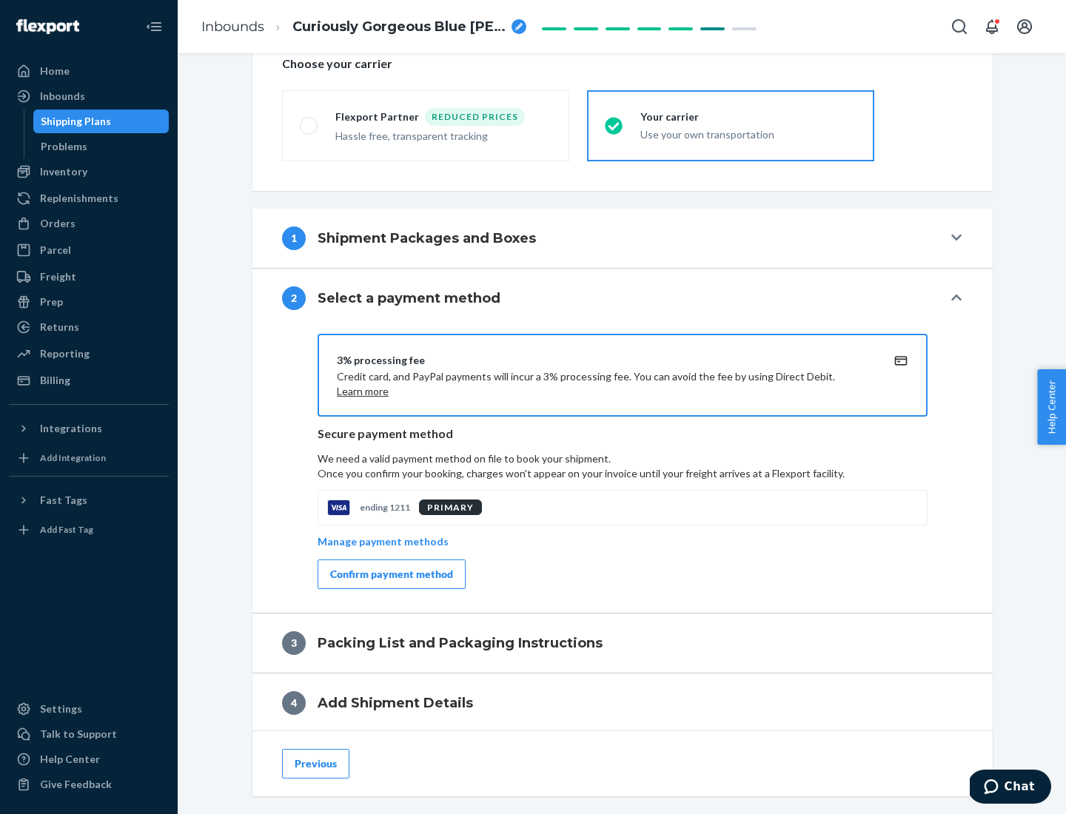
scroll to position [531, 0]
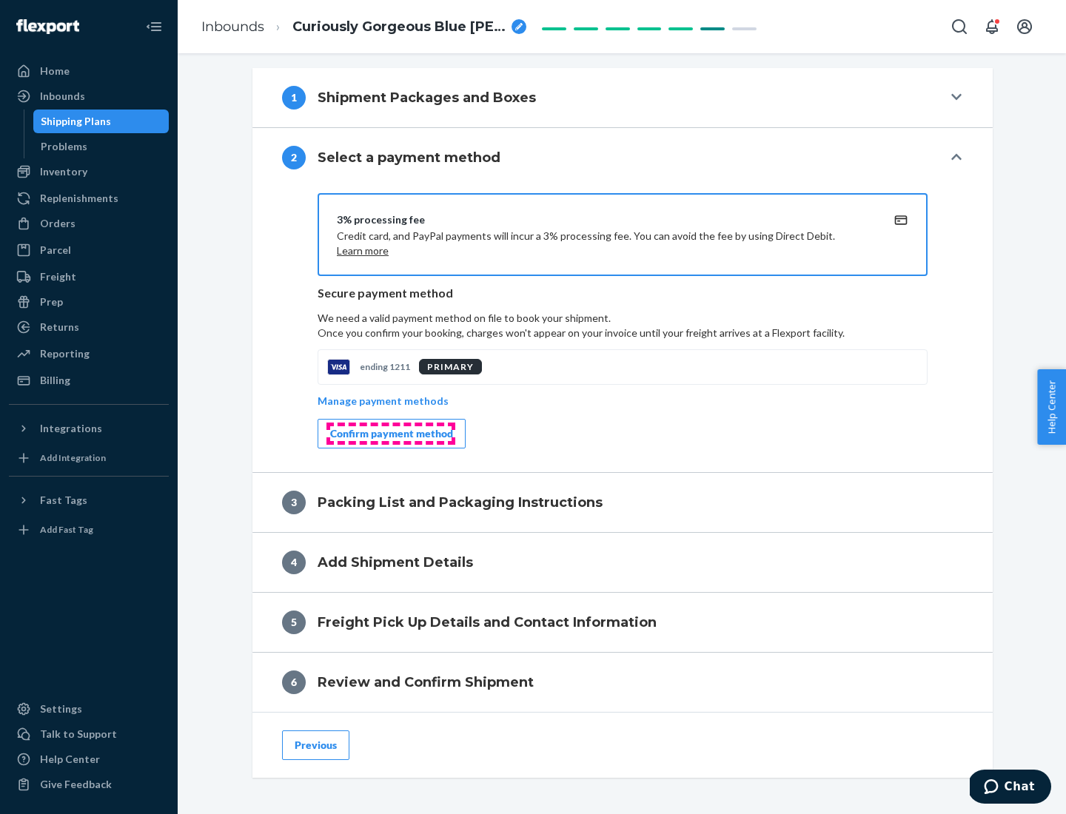
click at [390, 434] on div "Confirm payment method" at bounding box center [391, 433] width 123 height 15
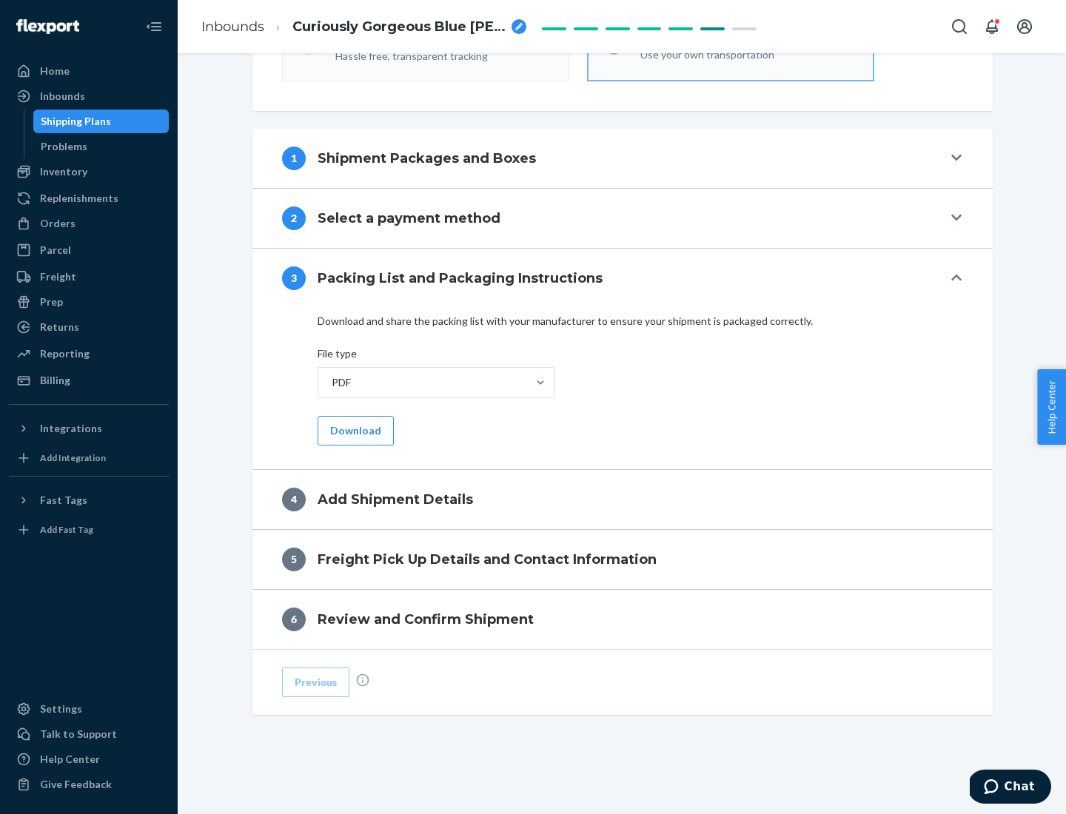
scroll to position [467, 0]
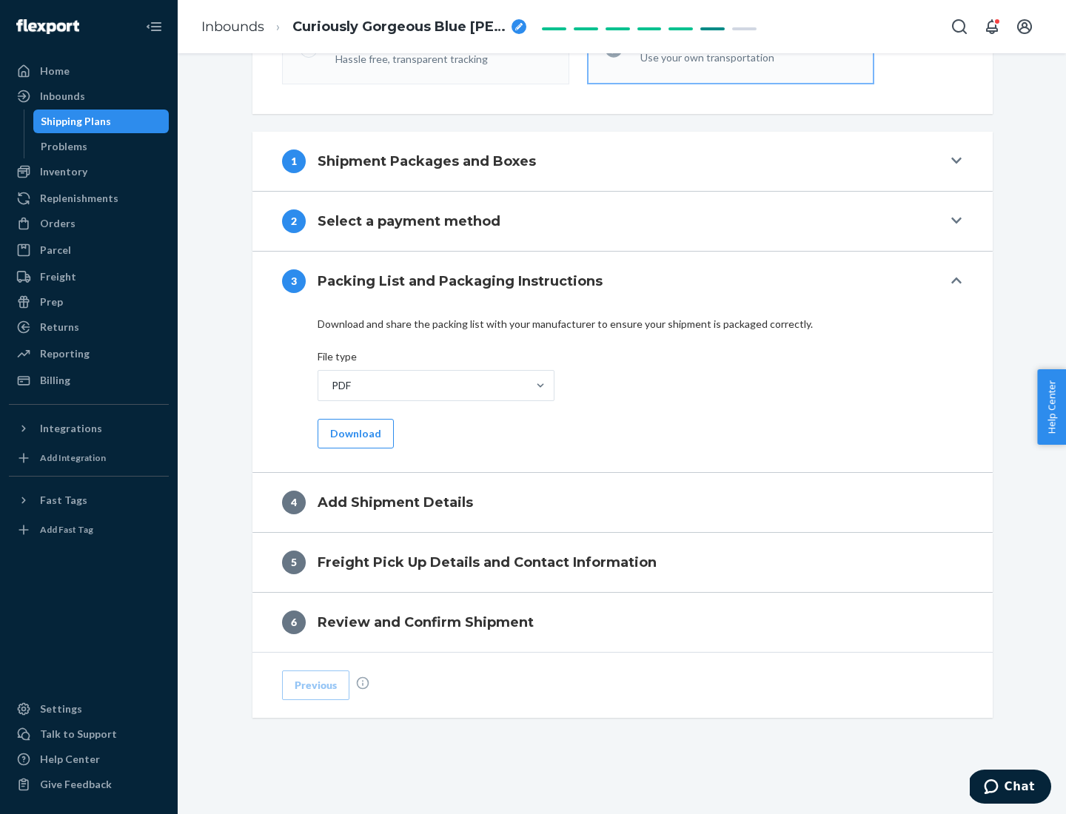
click at [354, 433] on button "Download" at bounding box center [356, 434] width 76 height 30
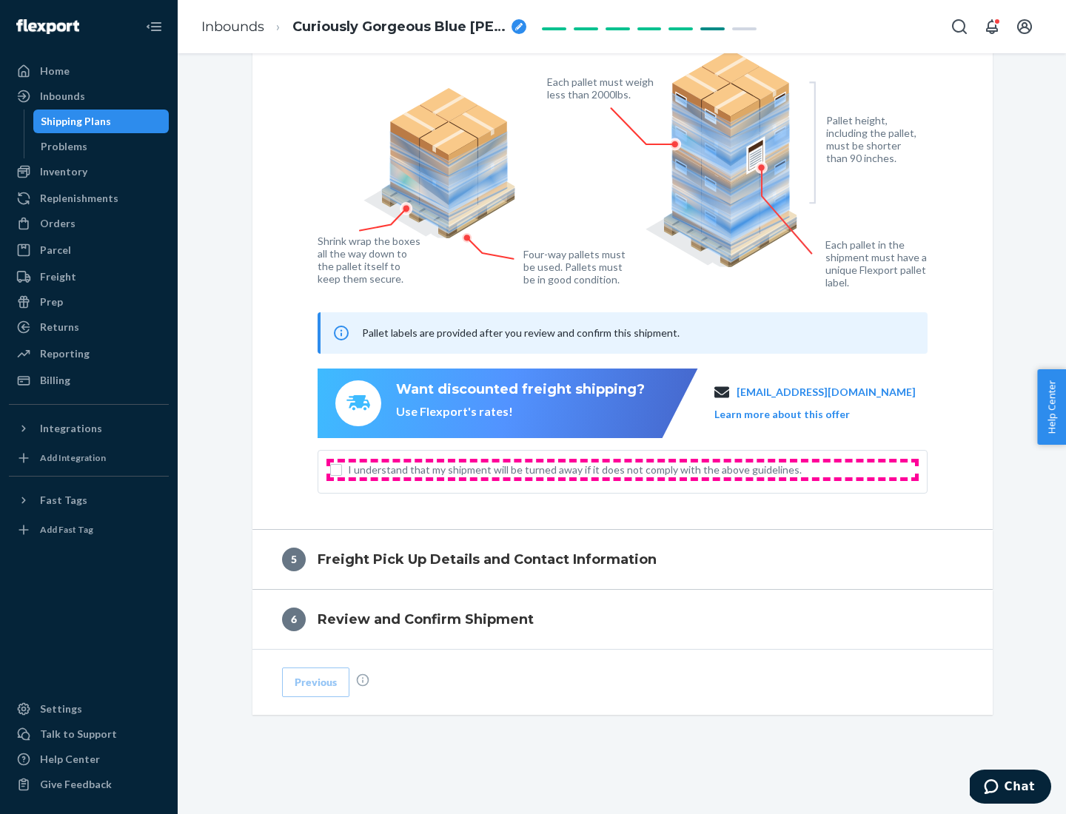
click at [623, 469] on span "I understand that my shipment will be turned away if it does not comply with th…" at bounding box center [631, 470] width 567 height 15
click at [342, 469] on input "I understand that my shipment will be turned away if it does not comply with th…" at bounding box center [336, 470] width 12 height 12
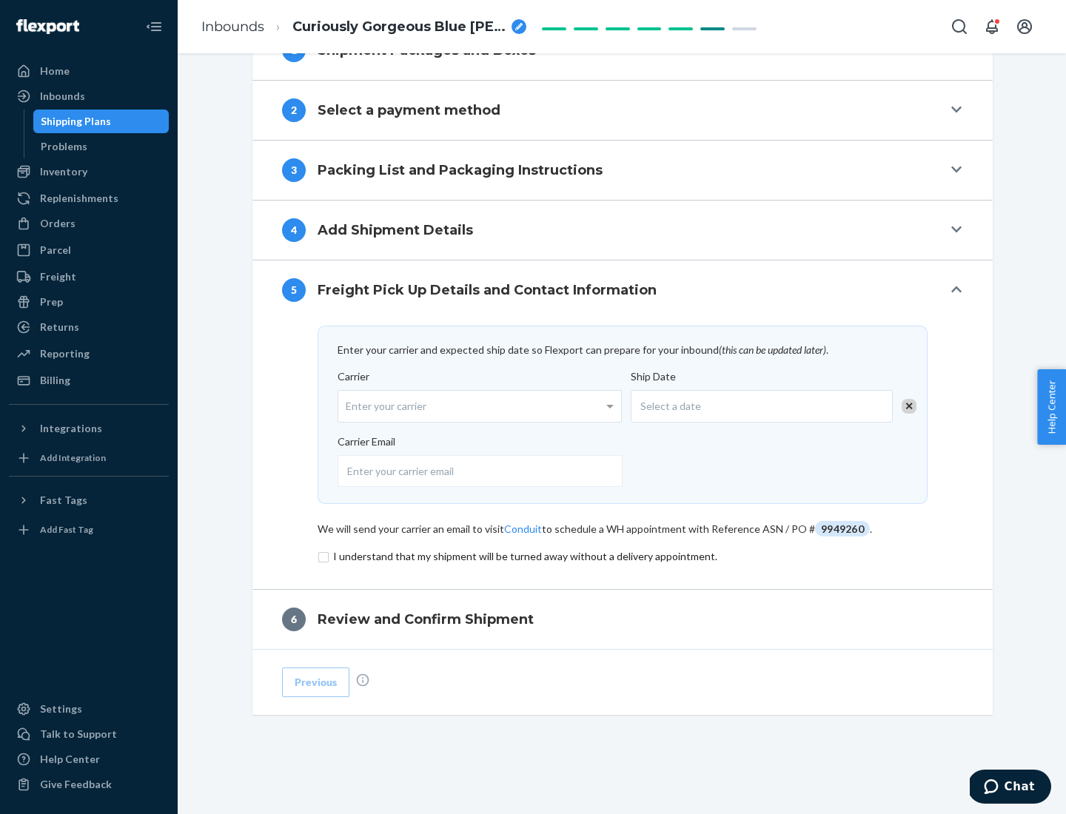
click at [623, 556] on input "checkbox" at bounding box center [623, 557] width 610 height 18
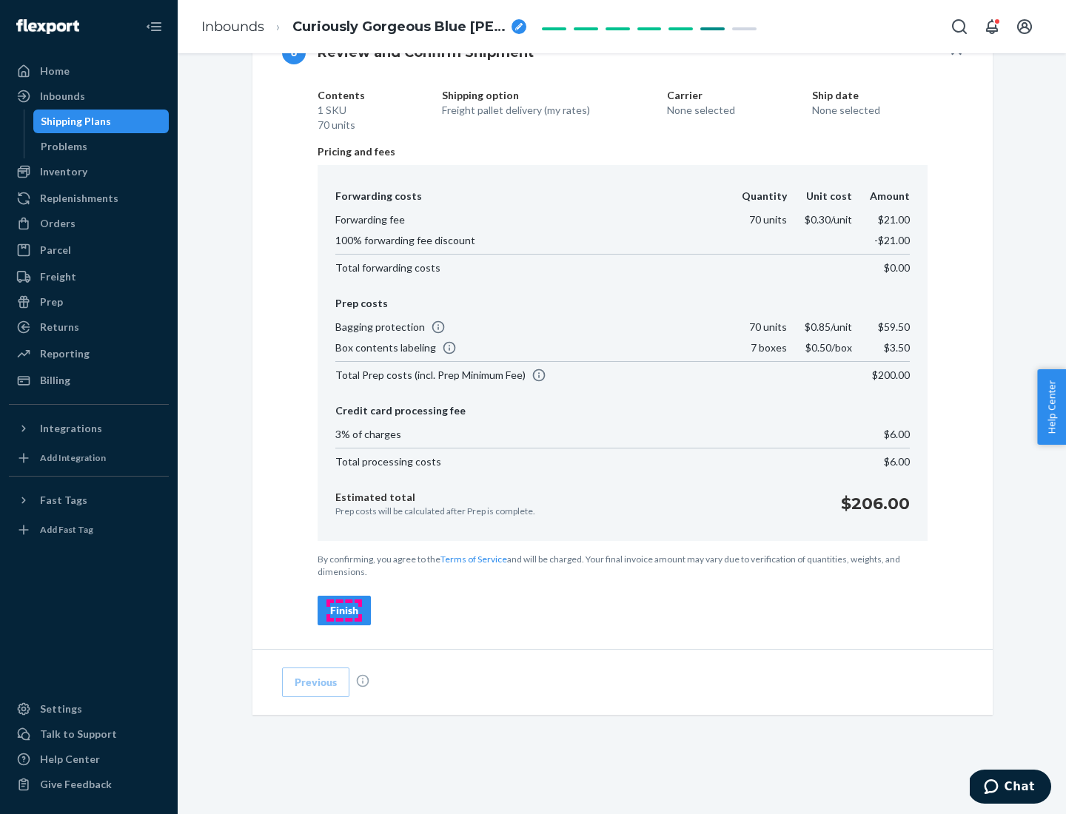
click at [344, 611] on div "Finish" at bounding box center [344, 610] width 28 height 15
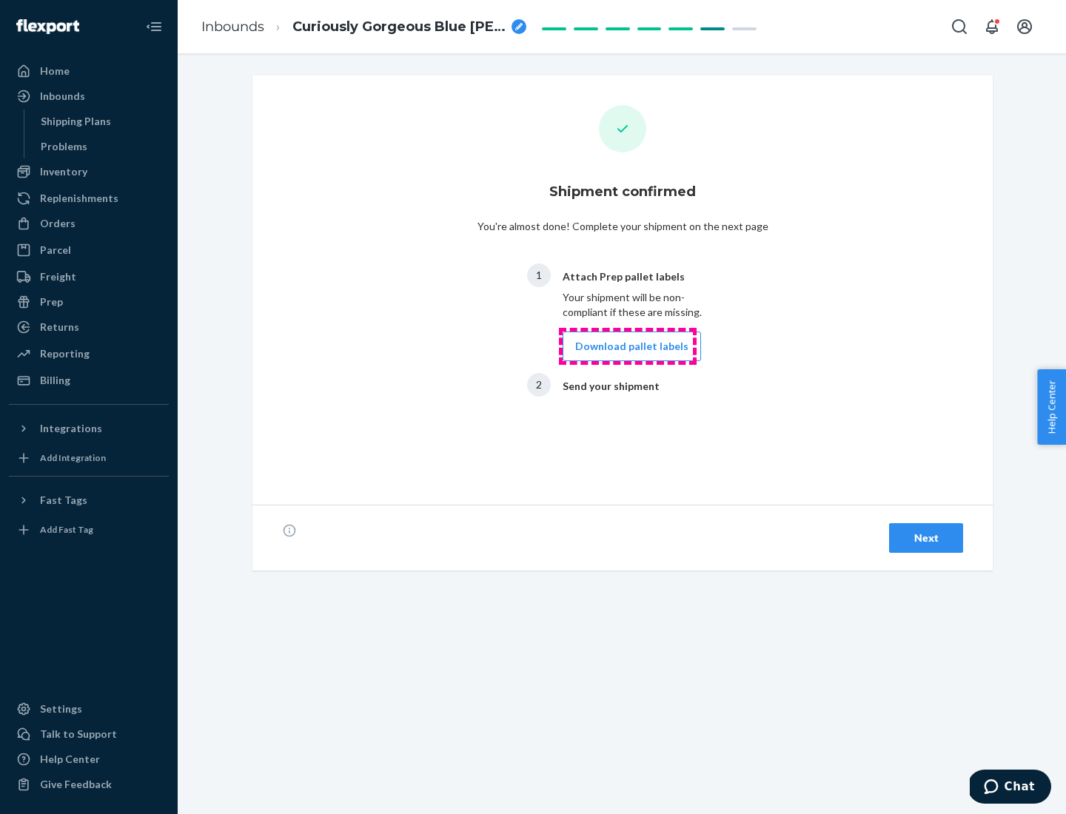
click at [628, 346] on button "Download pallet labels" at bounding box center [632, 347] width 138 height 30
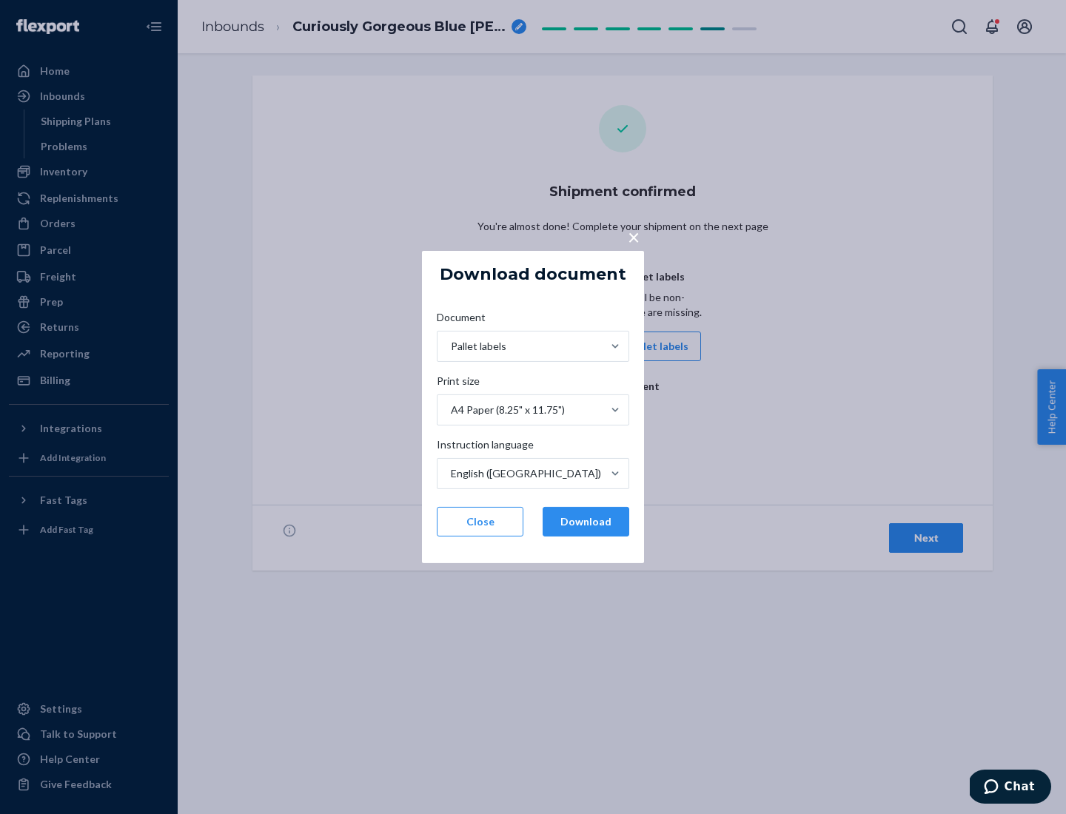
click at [586, 522] on button "Download" at bounding box center [586, 522] width 87 height 30
click at [633, 236] on span "×" at bounding box center [634, 236] width 12 height 25
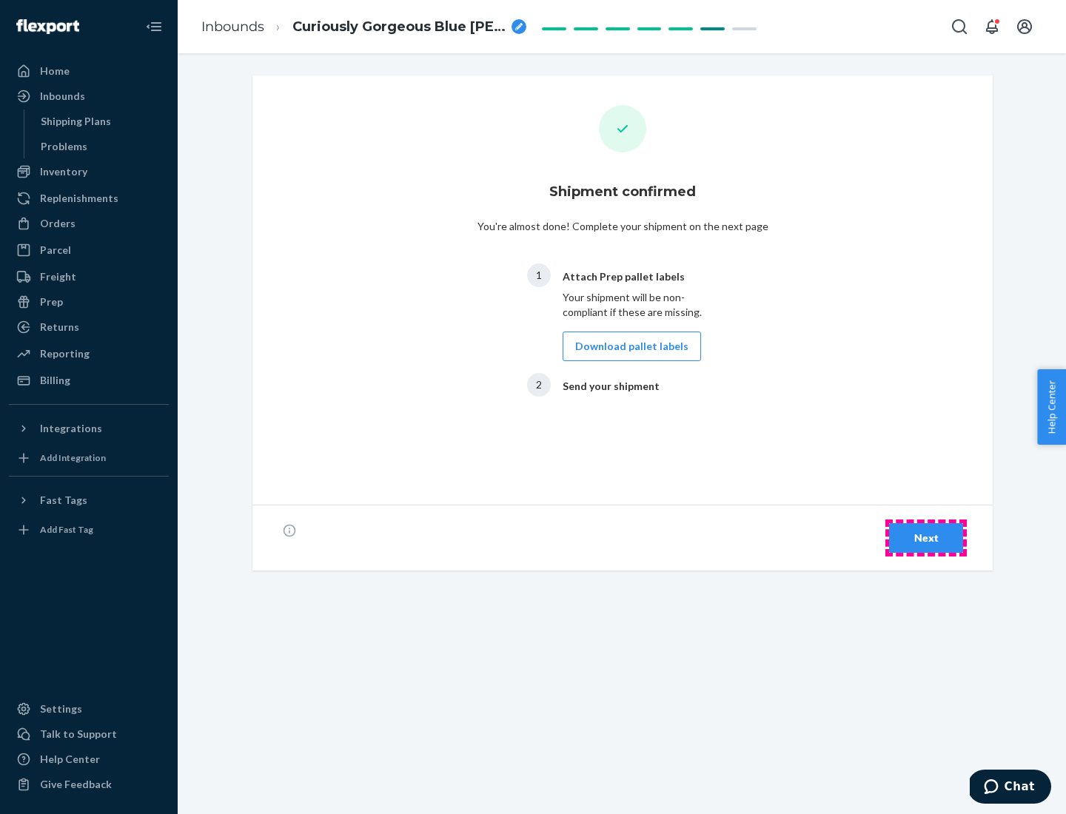
click at [926, 538] on div "Next" at bounding box center [926, 538] width 49 height 15
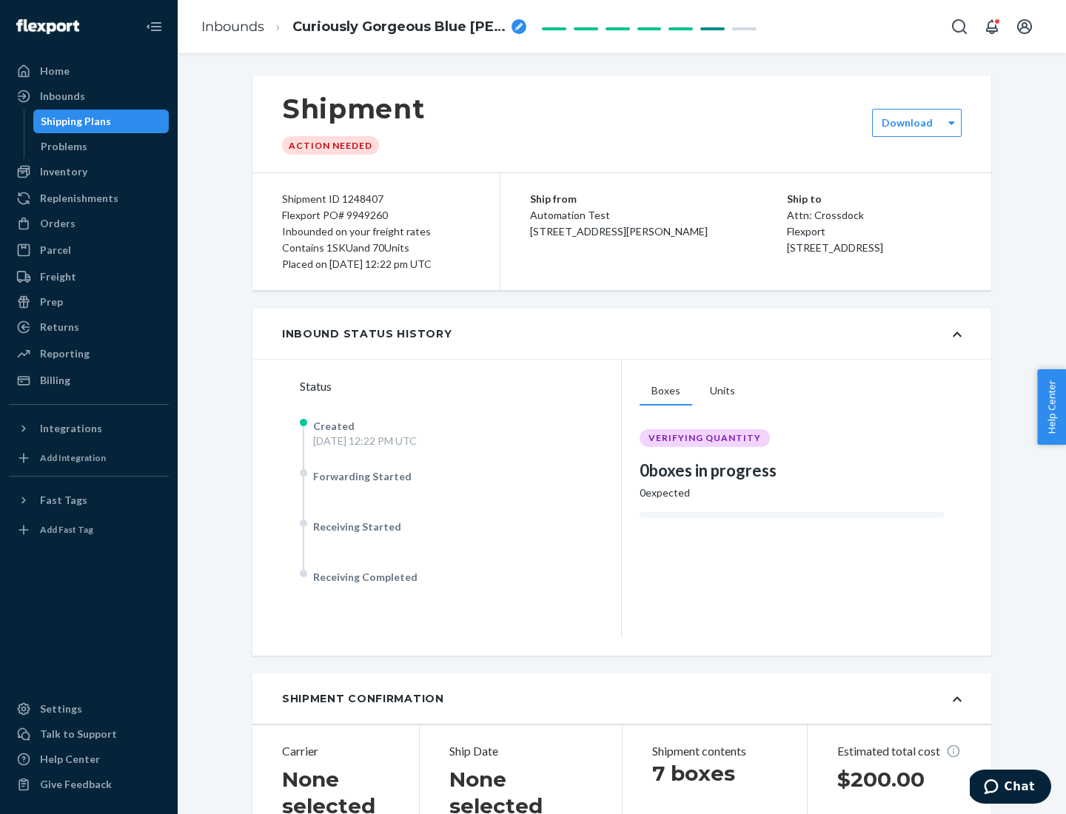
scroll to position [318, 0]
